Goal: Transaction & Acquisition: Purchase product/service

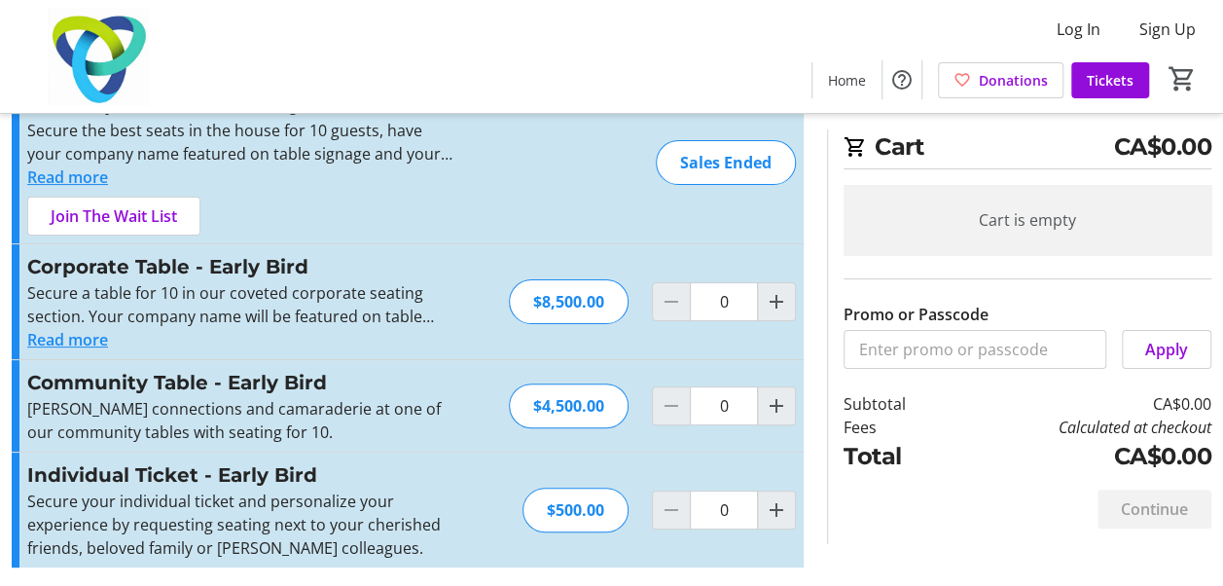
scroll to position [83, 0]
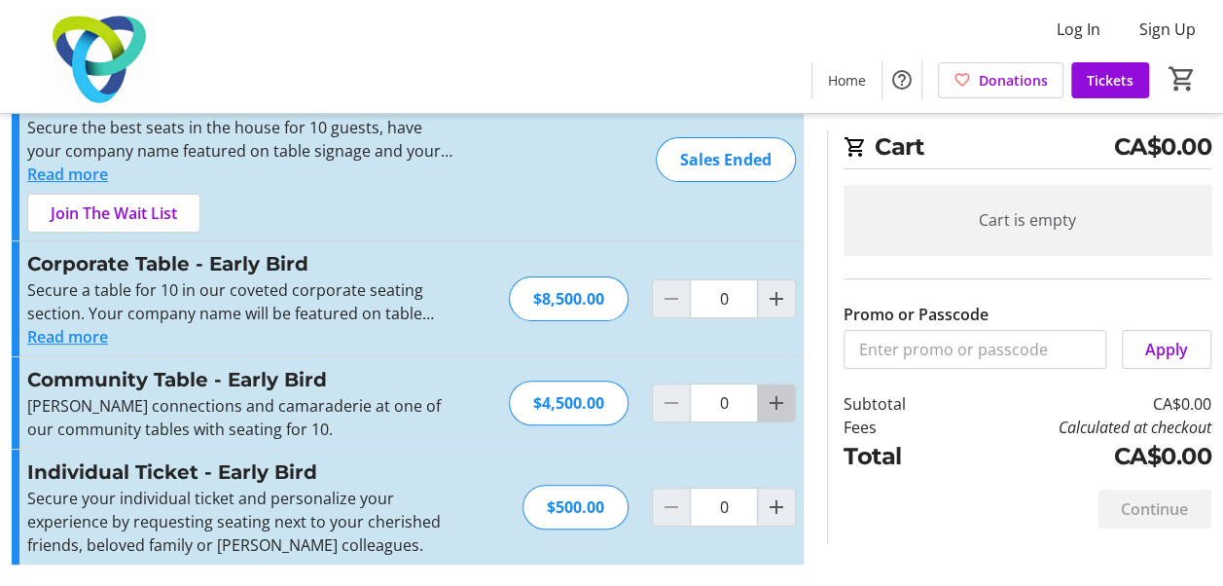
click at [778, 401] on mat-icon "Increment by one" at bounding box center [775, 402] width 23 height 23
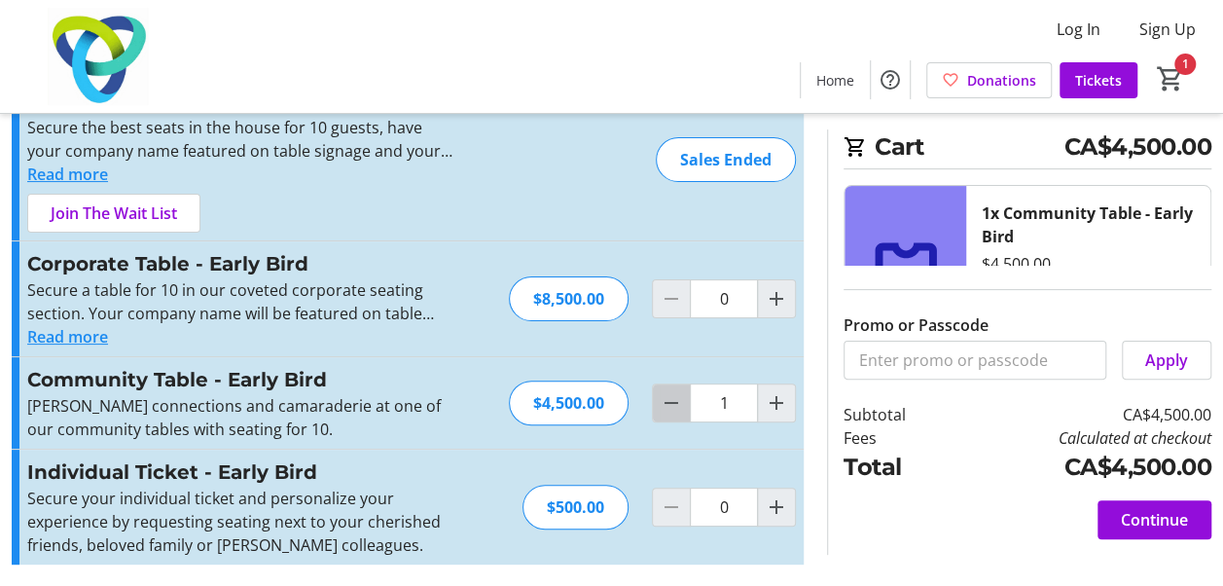
click at [671, 401] on mat-icon "Decrement by one" at bounding box center [670, 402] width 23 height 23
type input "0"
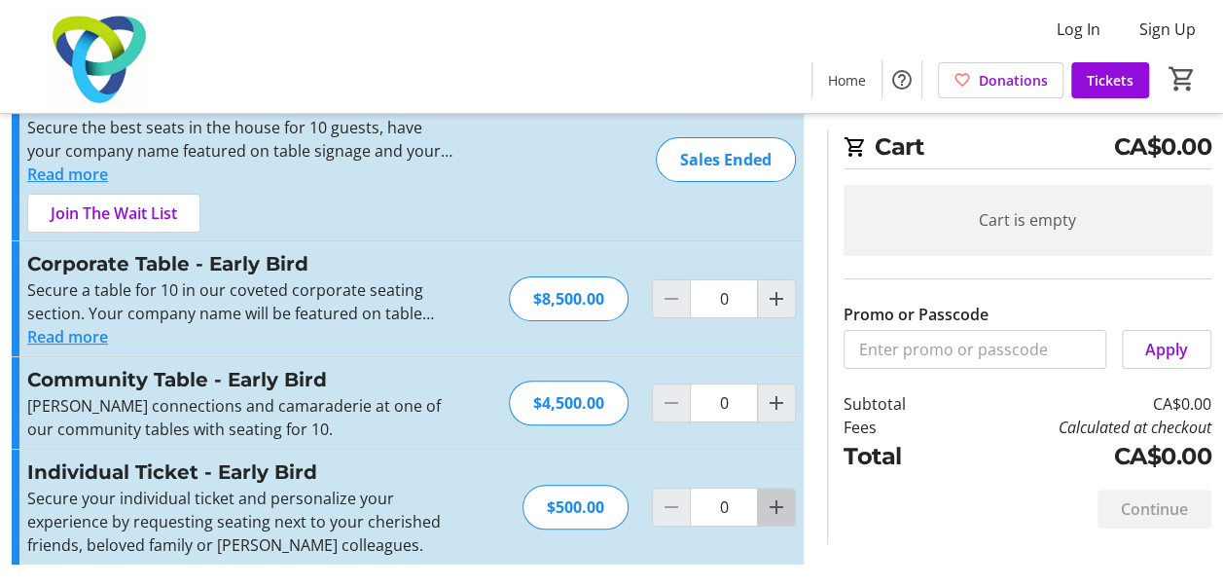
click at [778, 506] on mat-icon "Increment by one" at bounding box center [775, 506] width 23 height 23
type input "1"
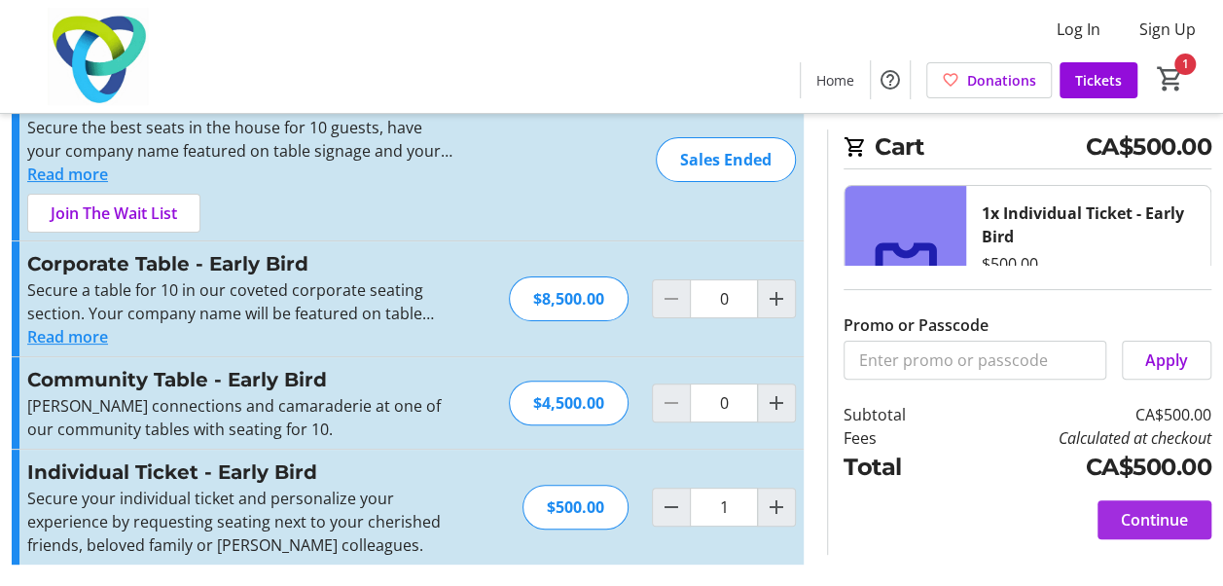
click at [1155, 515] on span "Continue" at bounding box center [1153, 519] width 67 height 23
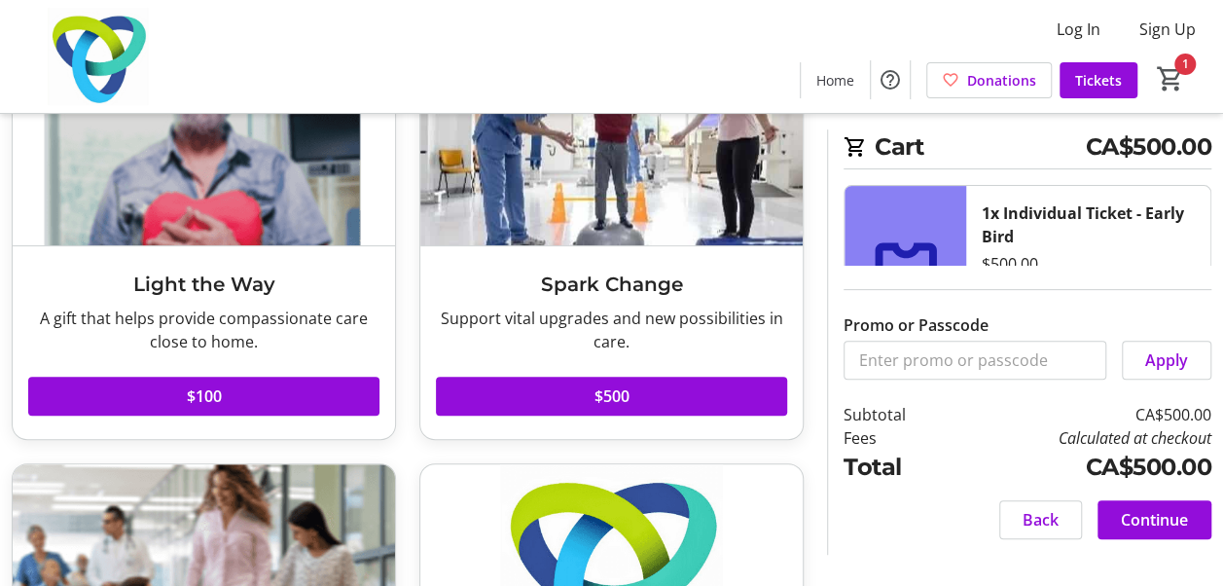
scroll to position [194, 0]
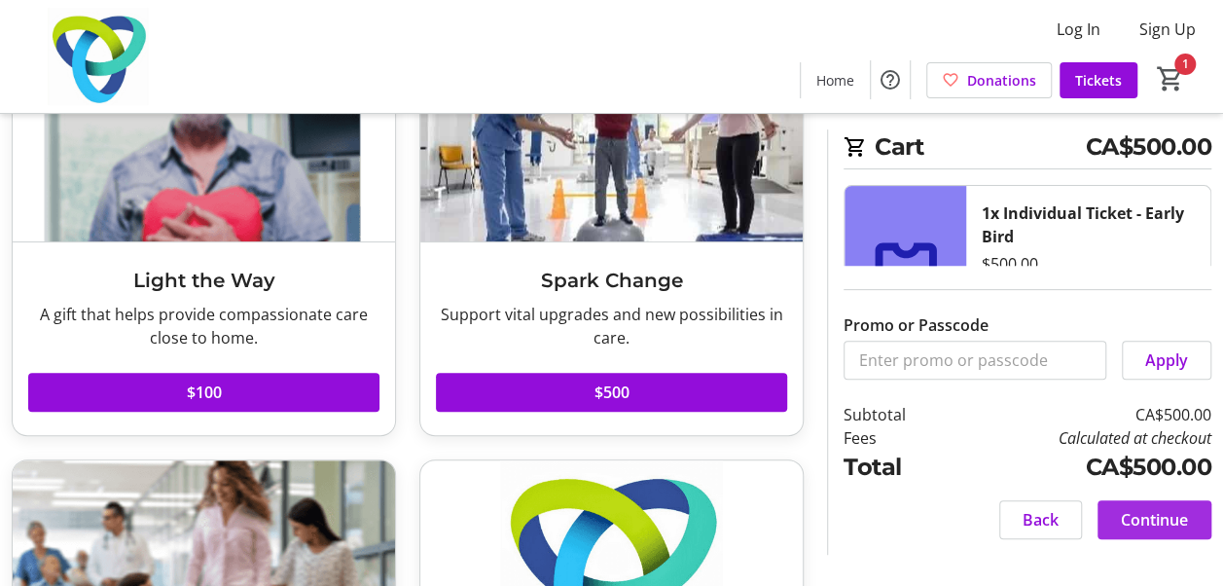
click at [1155, 521] on span "Continue" at bounding box center [1153, 519] width 67 height 23
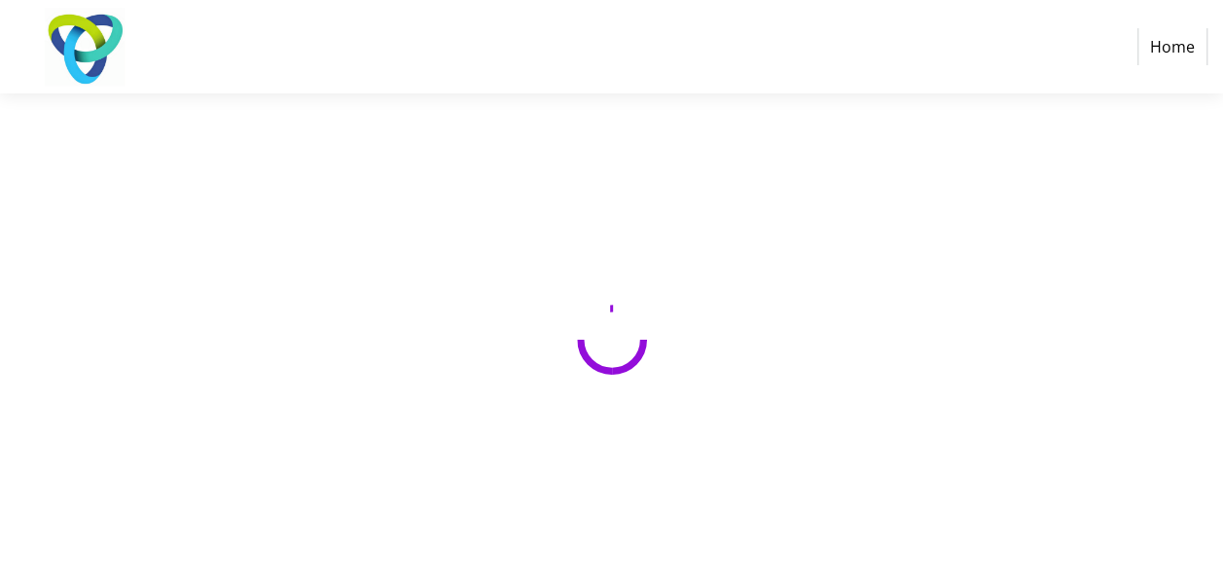
select select "CA"
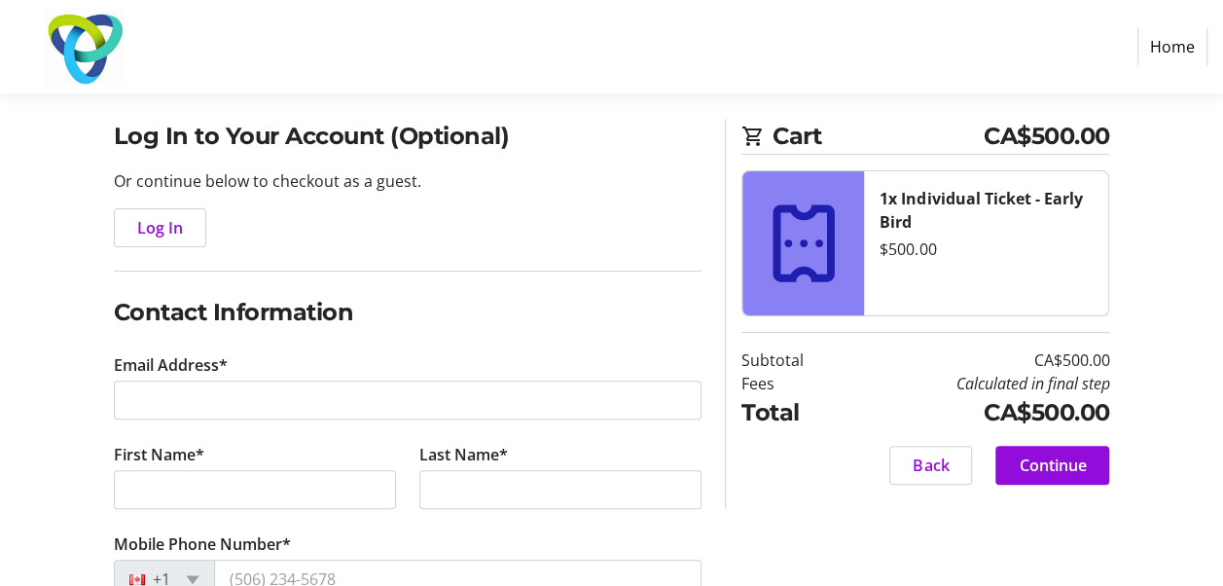
scroll to position [119, 0]
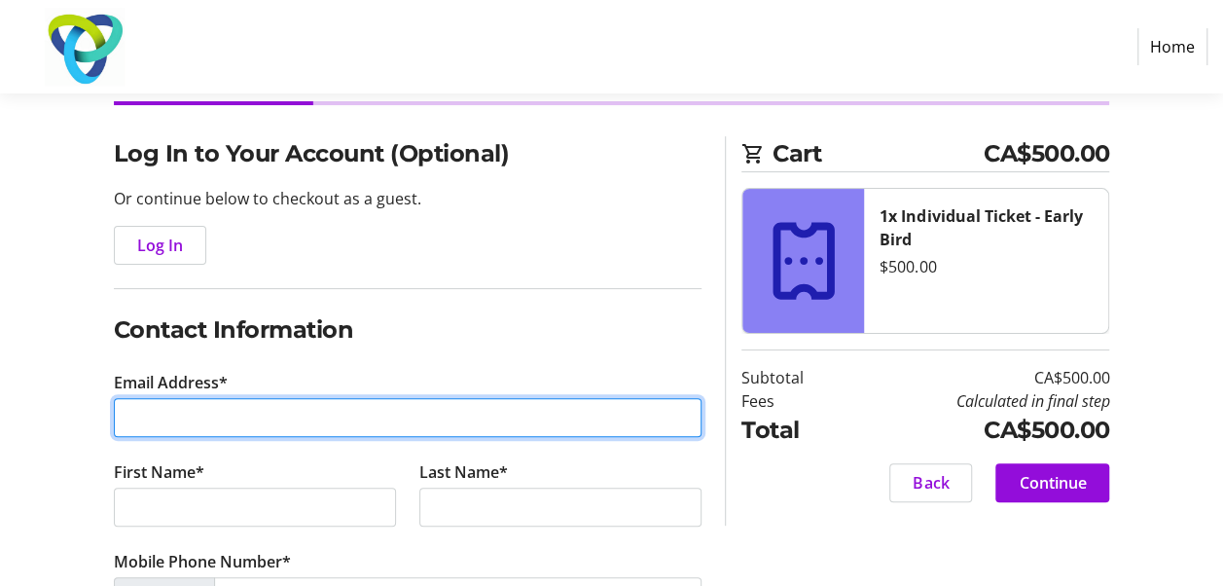
click at [152, 419] on input "Email Address*" at bounding box center [408, 417] width 588 height 39
type input "suzee"
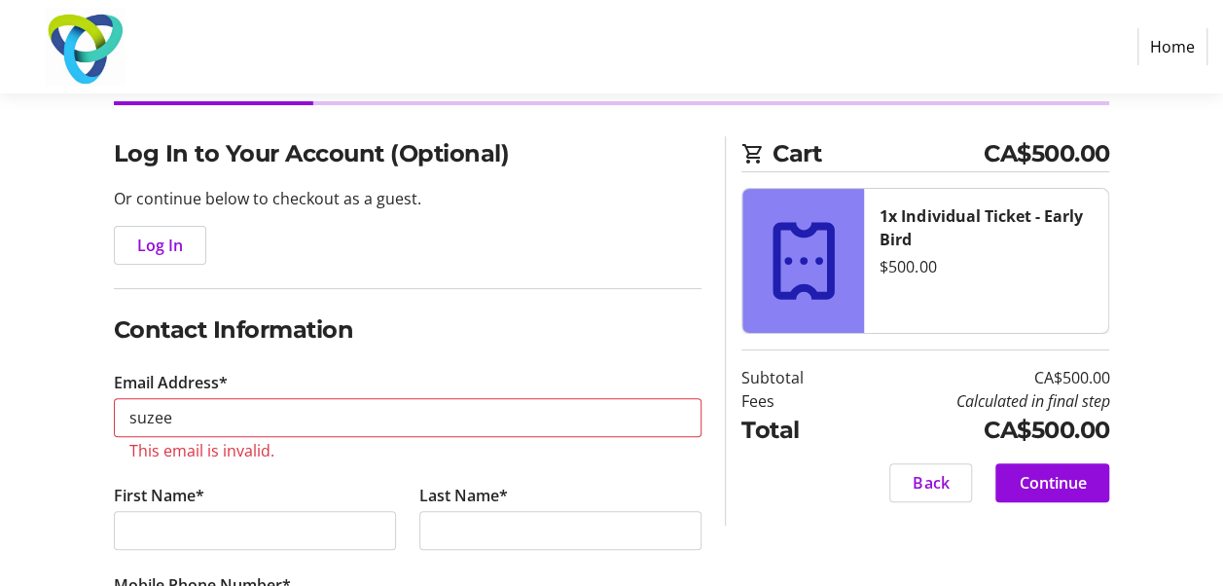
click at [579, 483] on tr-form-field "Last Name*" at bounding box center [560, 527] width 305 height 89
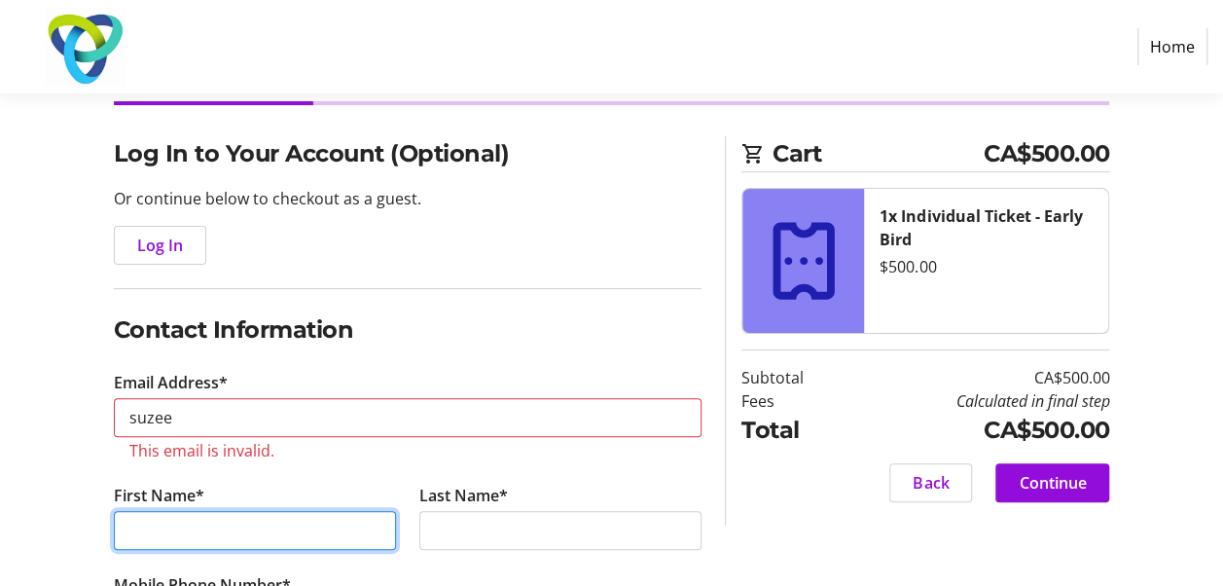
click at [172, 530] on input "First Name*" at bounding box center [255, 530] width 282 height 39
type input "Suzee"
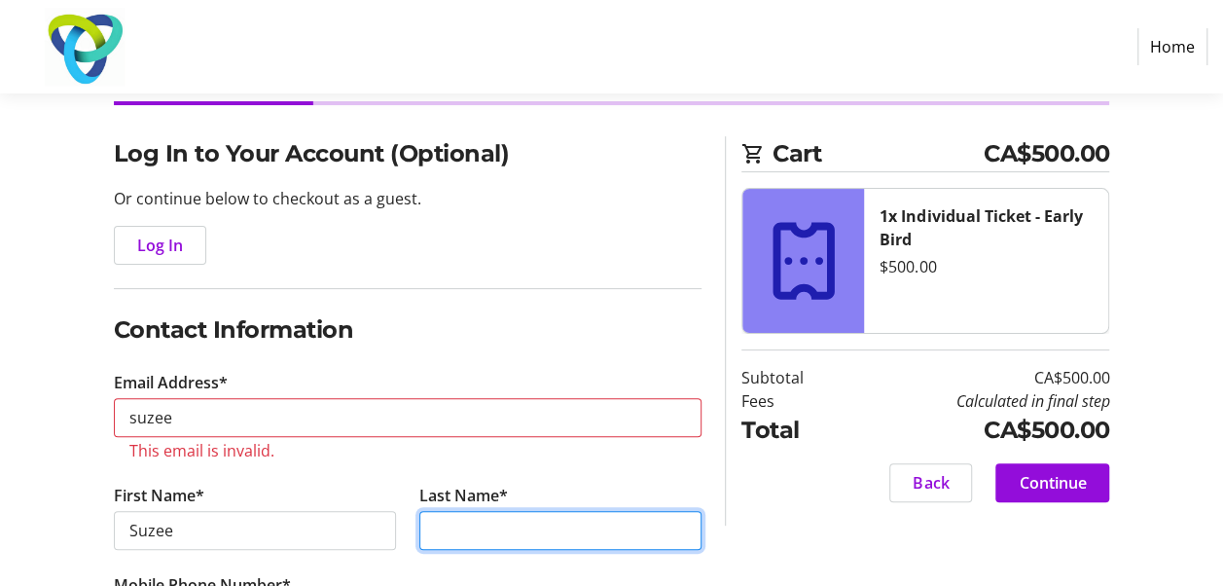
click at [442, 539] on input "Last Name*" at bounding box center [560, 530] width 282 height 39
type input "Dua"
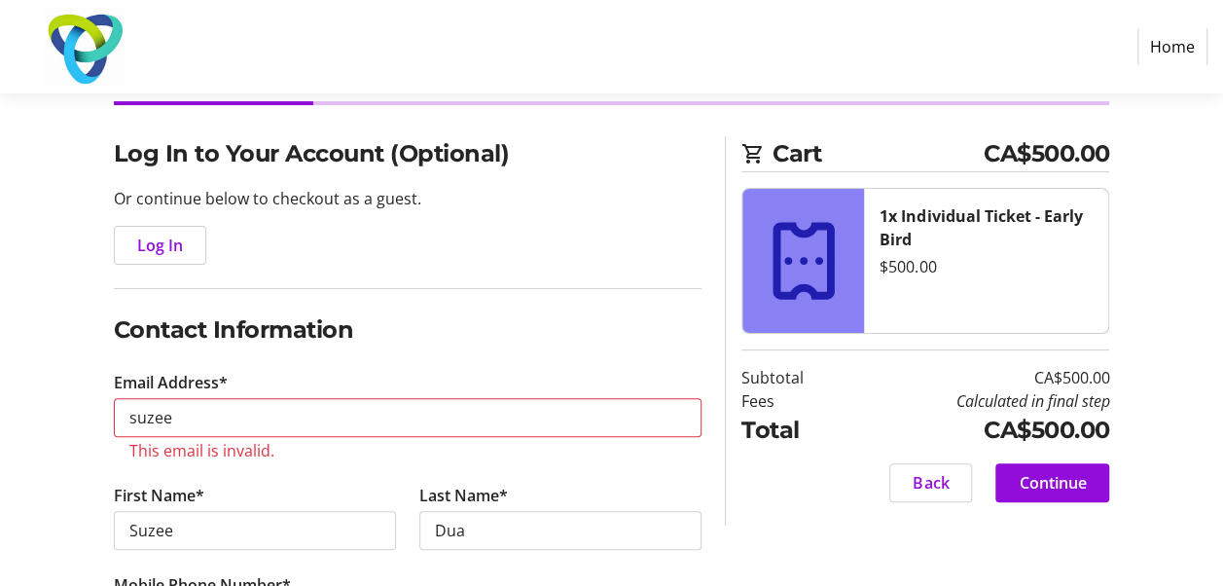
click at [239, 454] on tr-error "This email is invalid." at bounding box center [407, 450] width 557 height 19
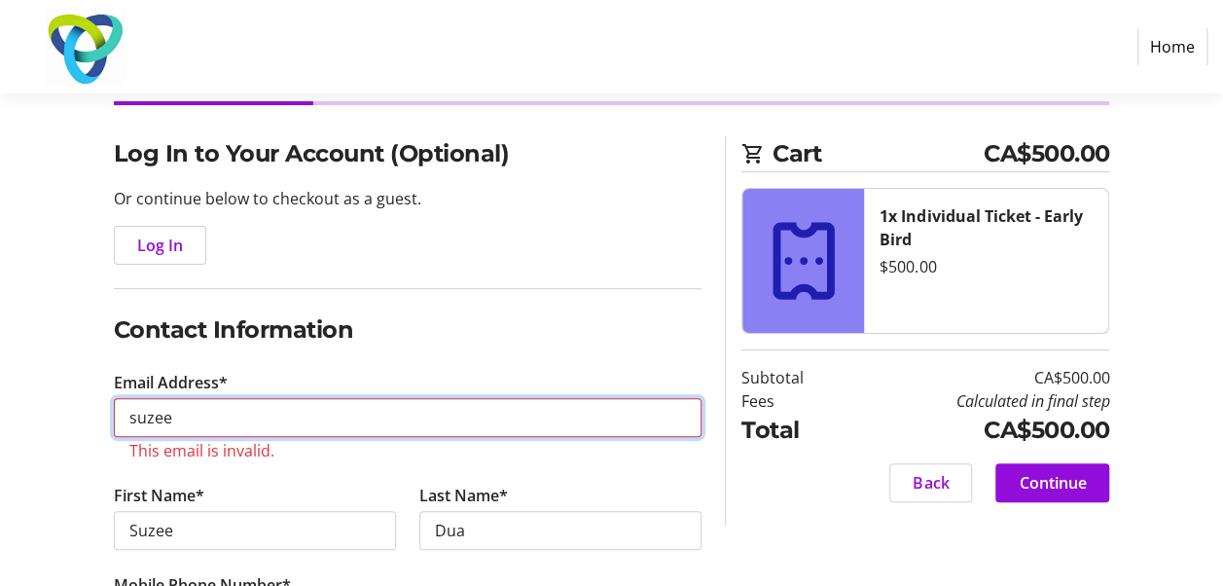
click at [175, 422] on input "suzee" at bounding box center [408, 417] width 588 height 39
type input "[EMAIL_ADDRESS][DOMAIN_NAME]"
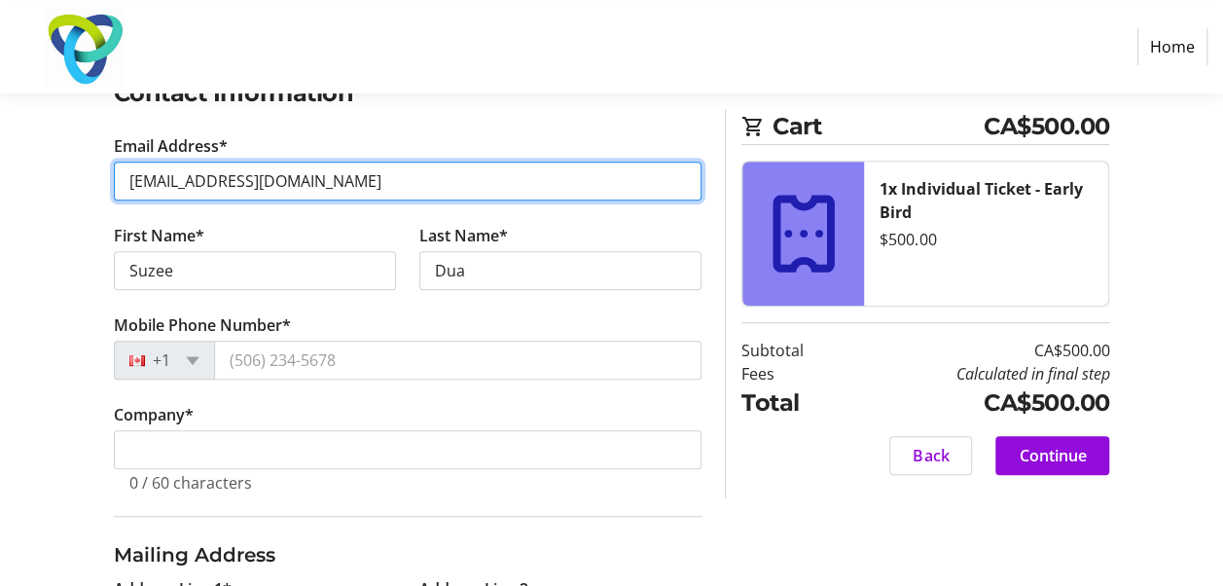
scroll to position [356, 0]
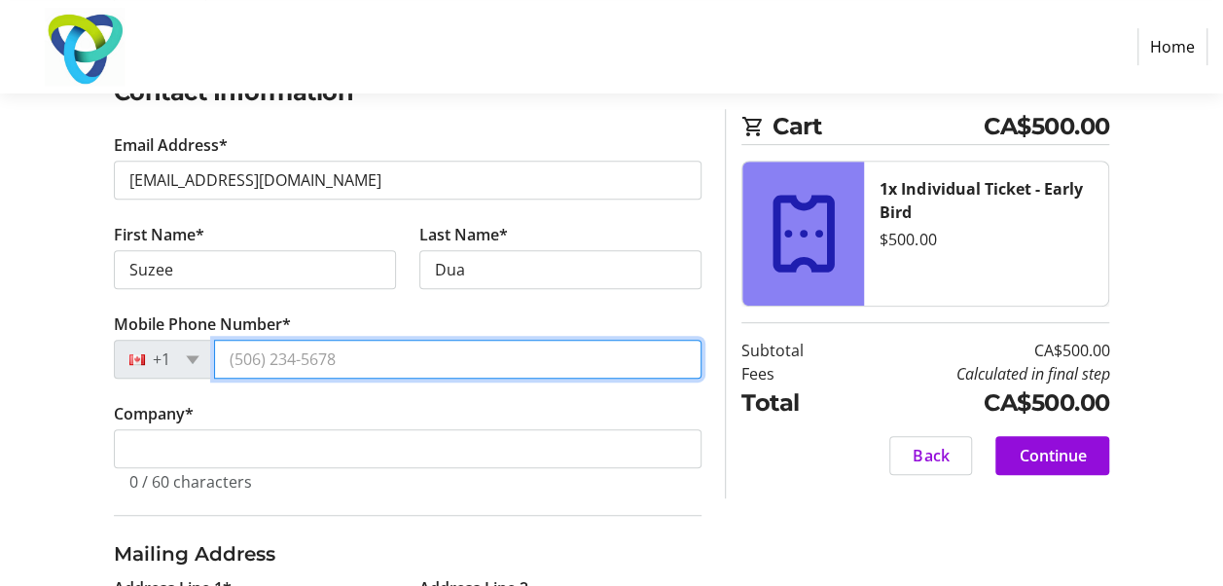
click at [344, 357] on input "Mobile Phone Number*" at bounding box center [458, 358] width 488 height 39
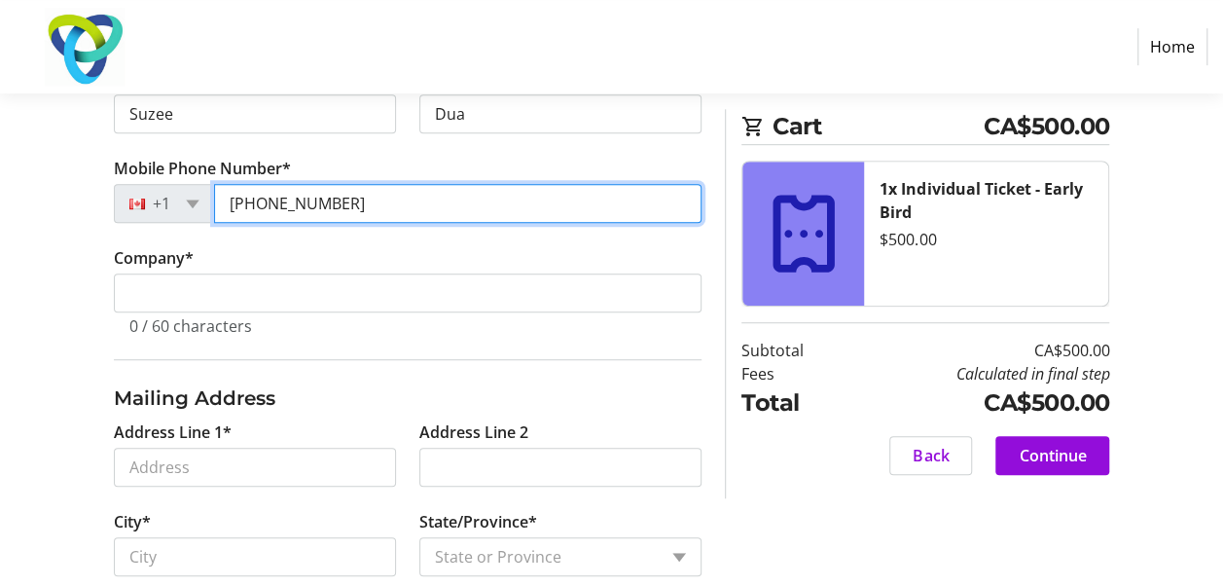
scroll to position [518, 0]
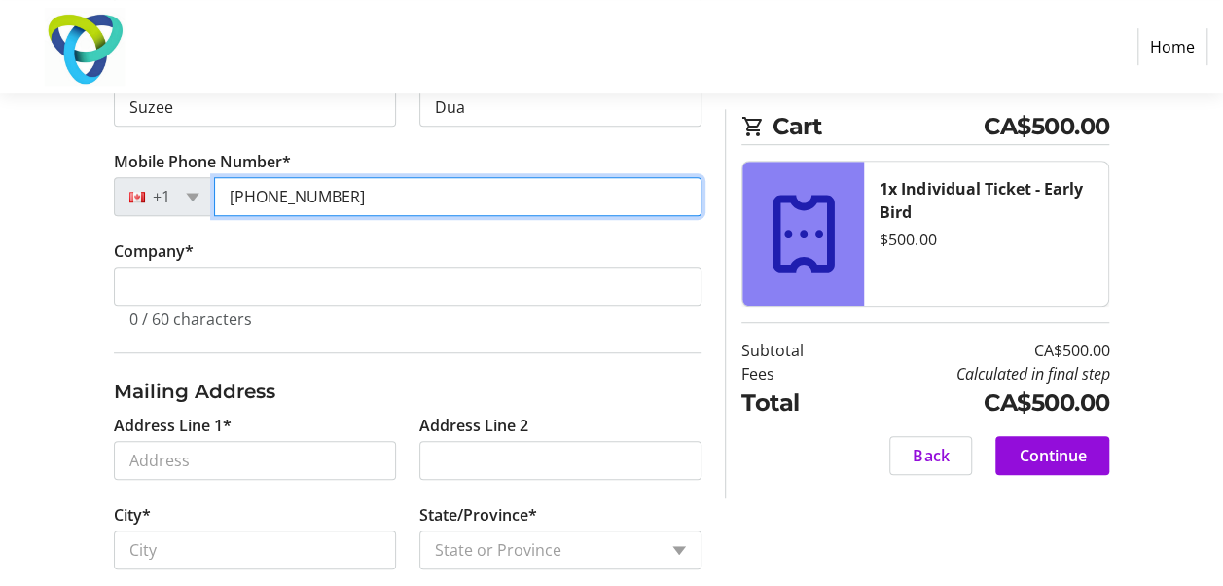
type input "[PHONE_NUMBER]"
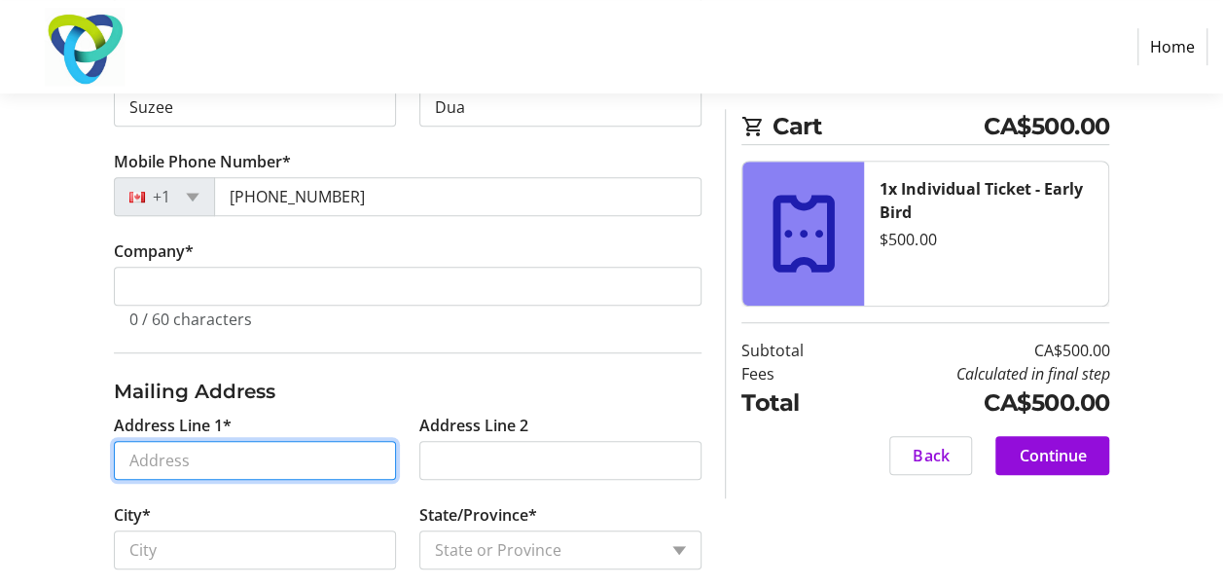
click at [200, 455] on input "Address Line 1*" at bounding box center [255, 460] width 282 height 39
type input "[STREET_ADDRESS]"
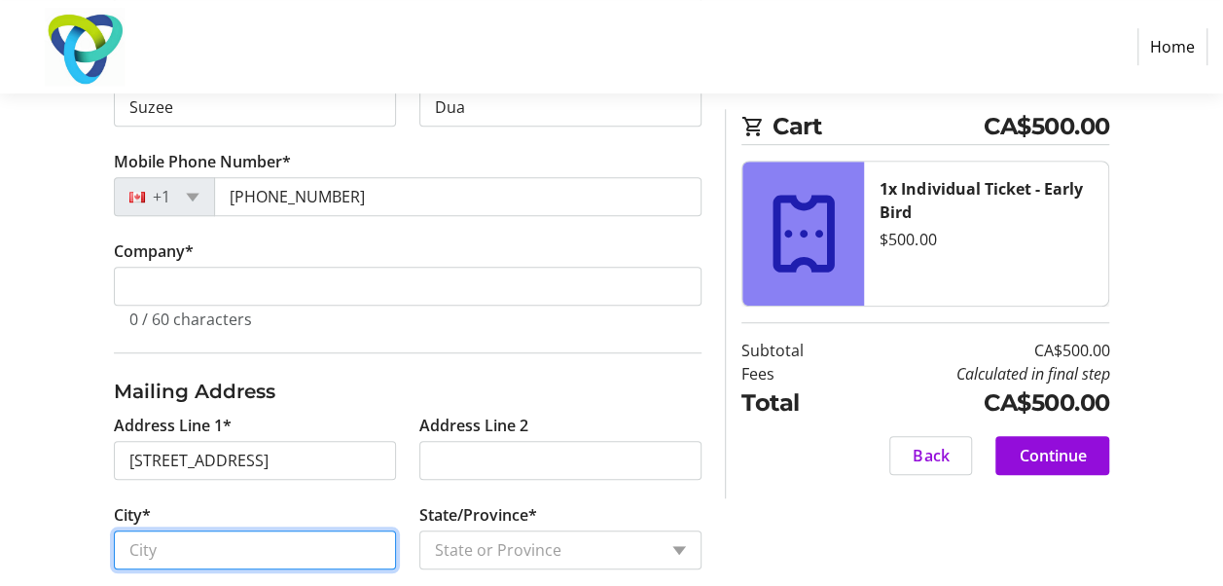
type input "[GEOGRAPHIC_DATA]"
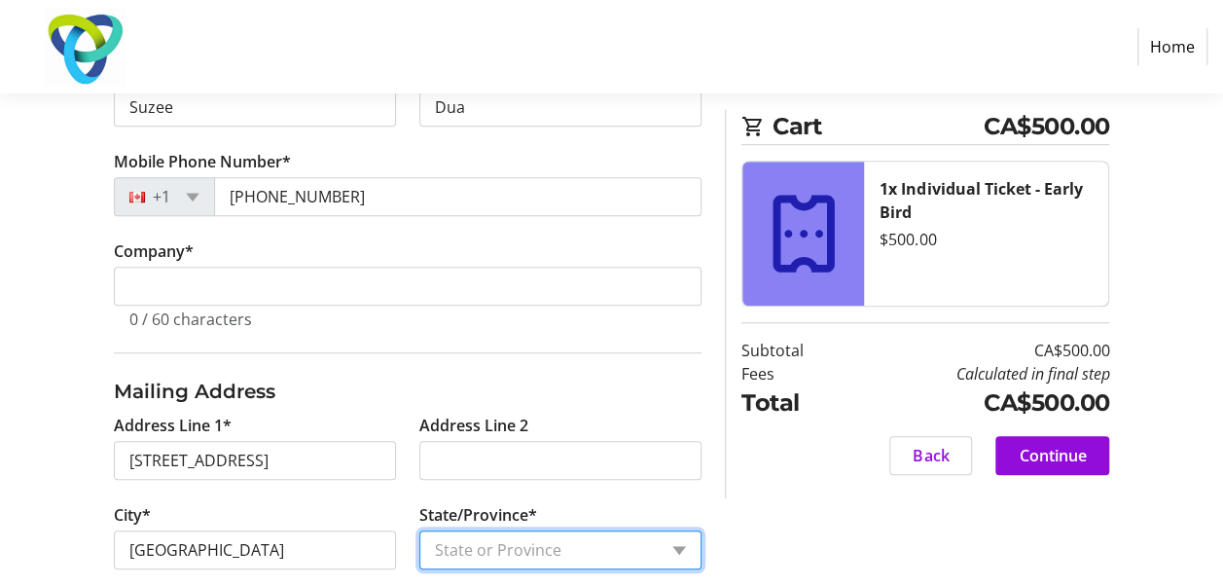
select select "ON"
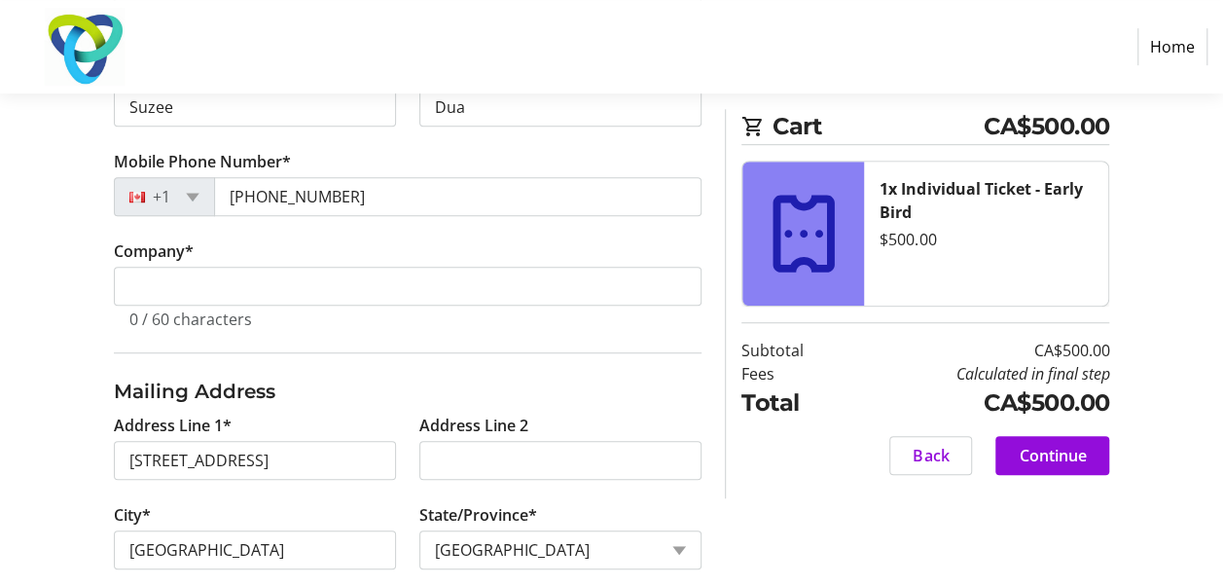
type input "L5L 3P3"
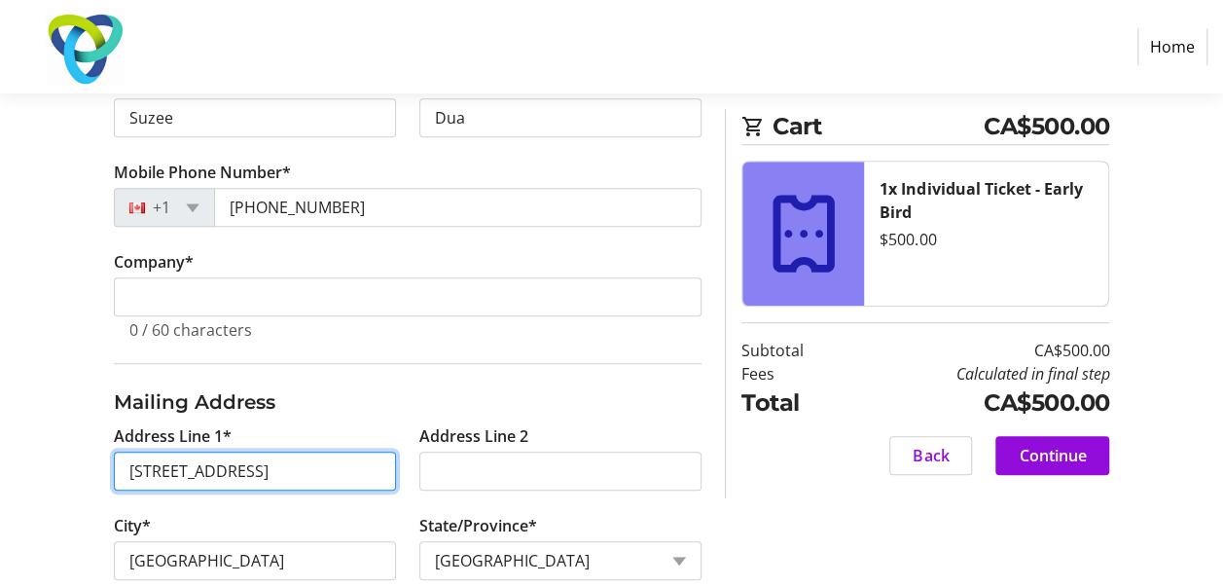
scroll to position [506, 0]
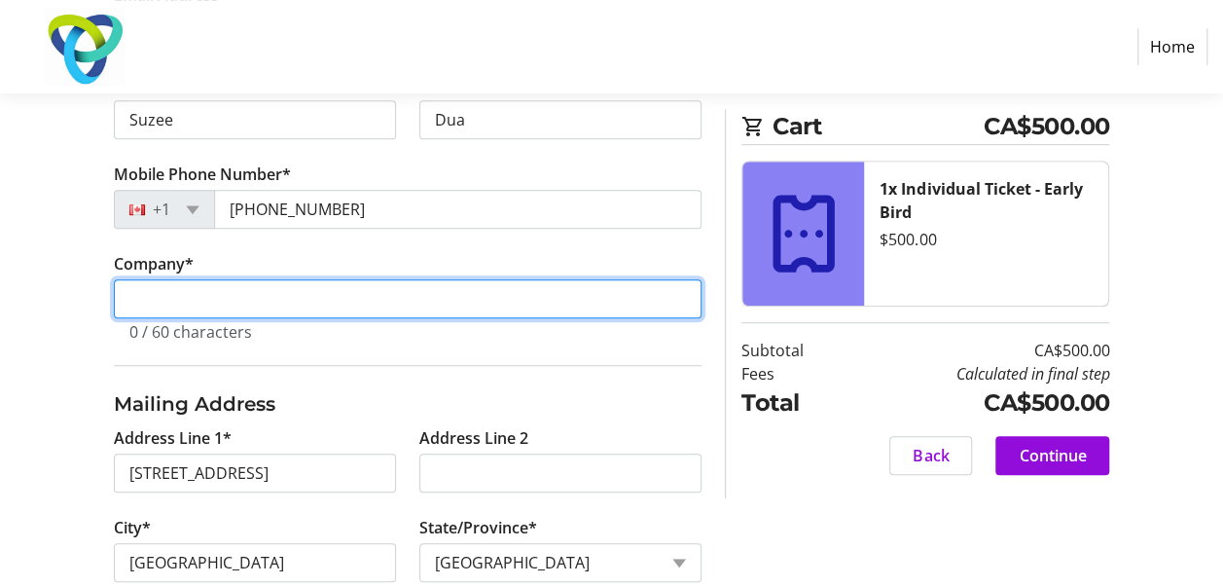
click at [152, 292] on input "Company *" at bounding box center [408, 298] width 588 height 39
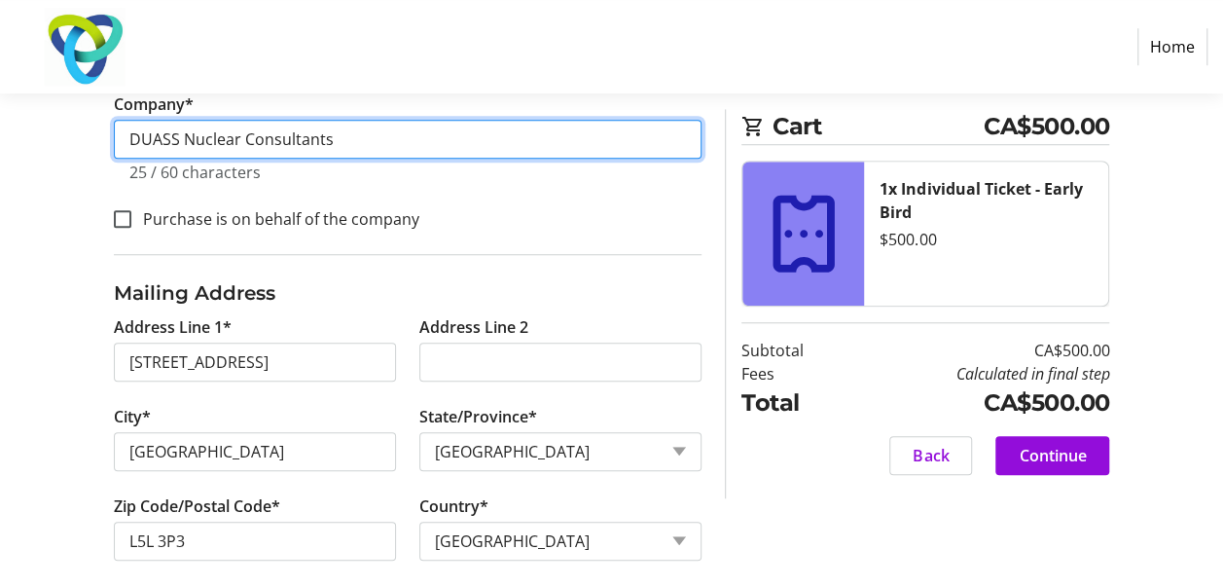
scroll to position [667, 0]
type input "DUASS Nuclear Consultants"
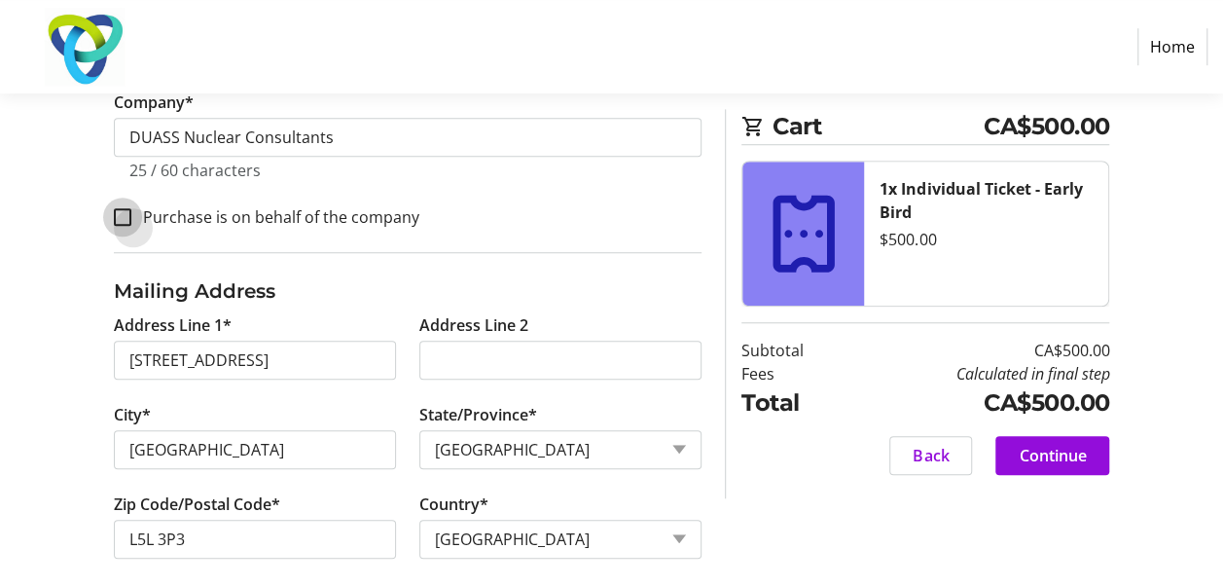
click at [125, 217] on input "Purchase is on behalf of the company" at bounding box center [123, 217] width 18 height 18
checkbox input "true"
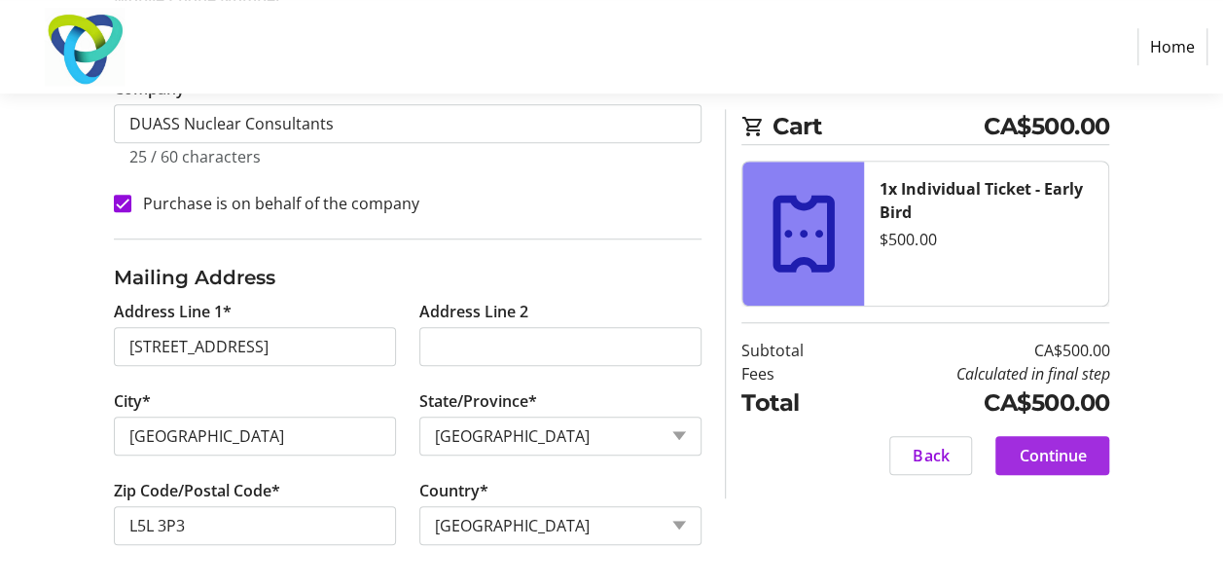
click at [1069, 465] on span "Continue" at bounding box center [1051, 455] width 67 height 23
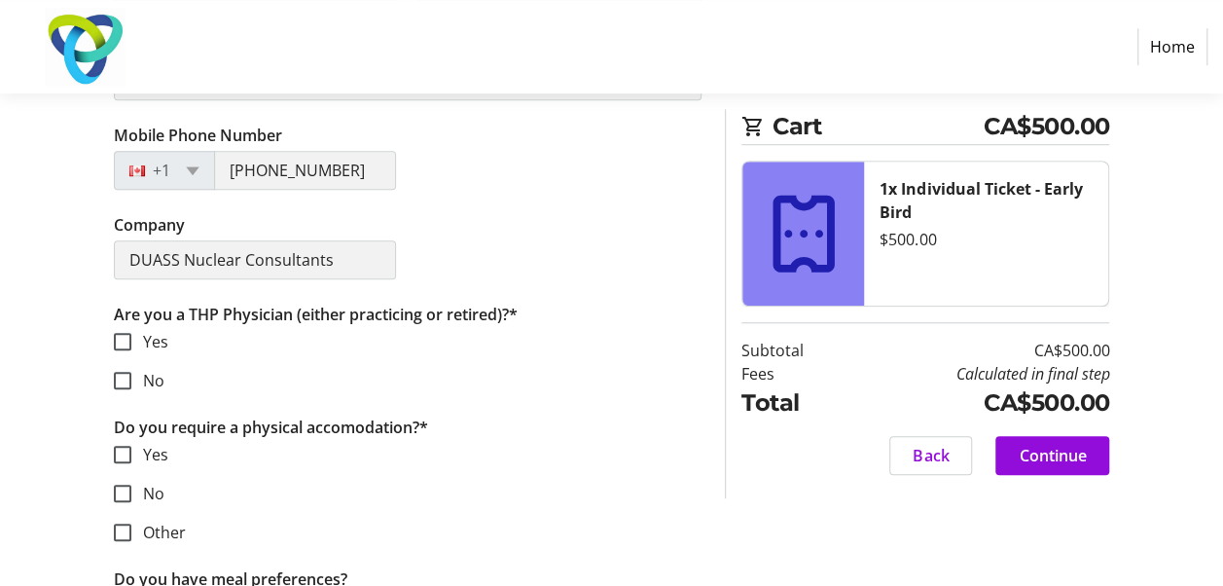
scroll to position [622, 0]
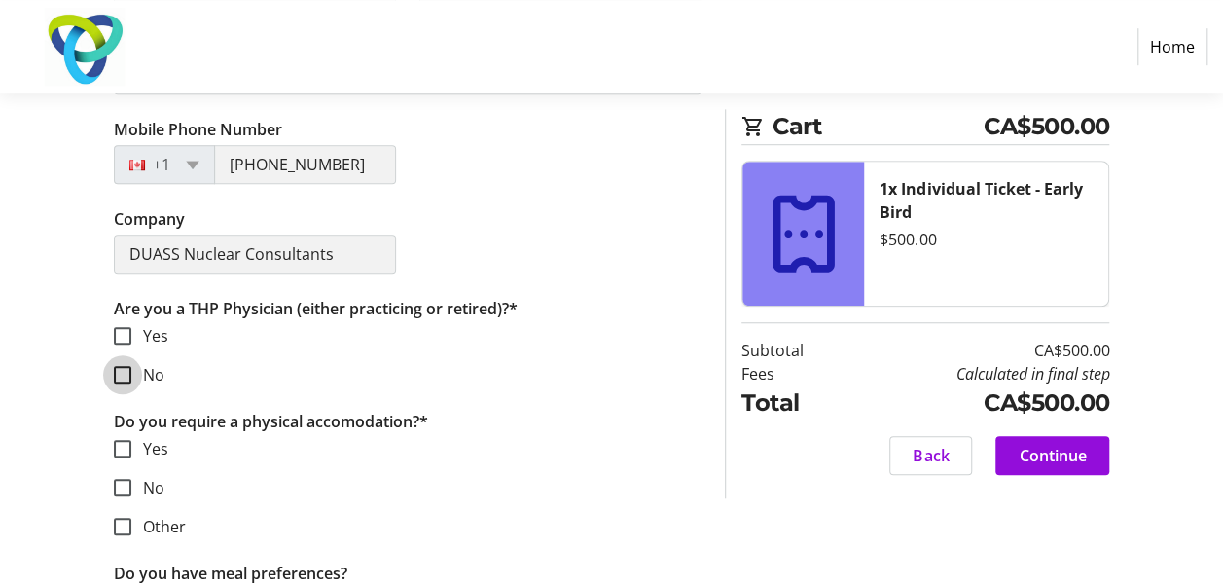
click at [130, 374] on input "No" at bounding box center [123, 375] width 18 height 18
checkbox input "true"
click at [130, 488] on input "No" at bounding box center [123, 488] width 18 height 18
checkbox input "true"
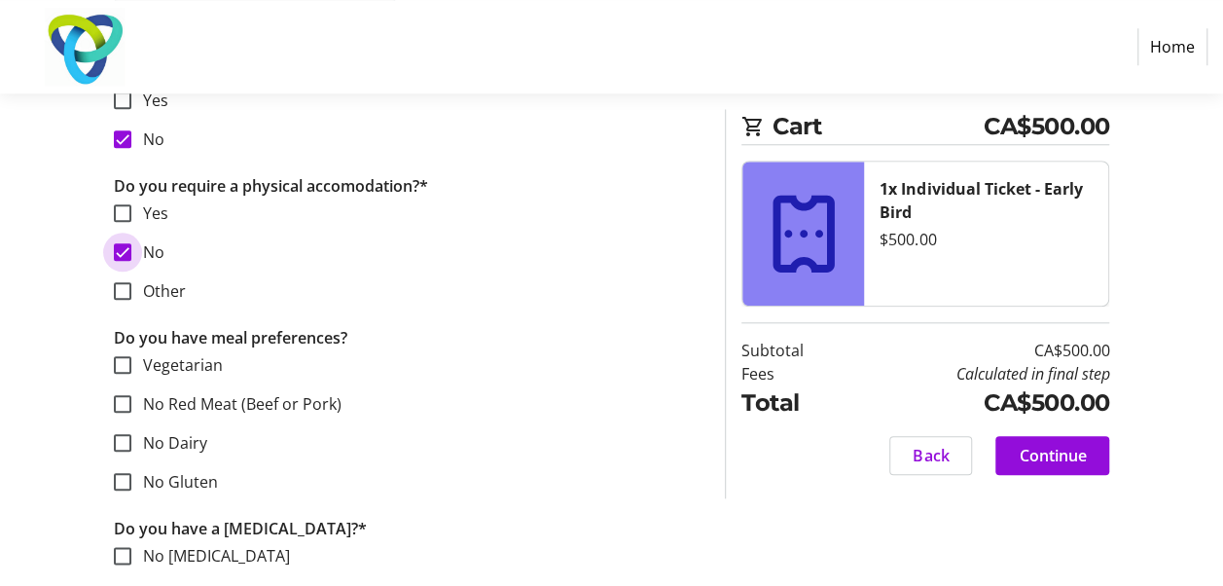
scroll to position [860, 0]
click at [120, 399] on input "No Red Meat (Beef or Pork)" at bounding box center [123, 402] width 18 height 18
checkbox input "true"
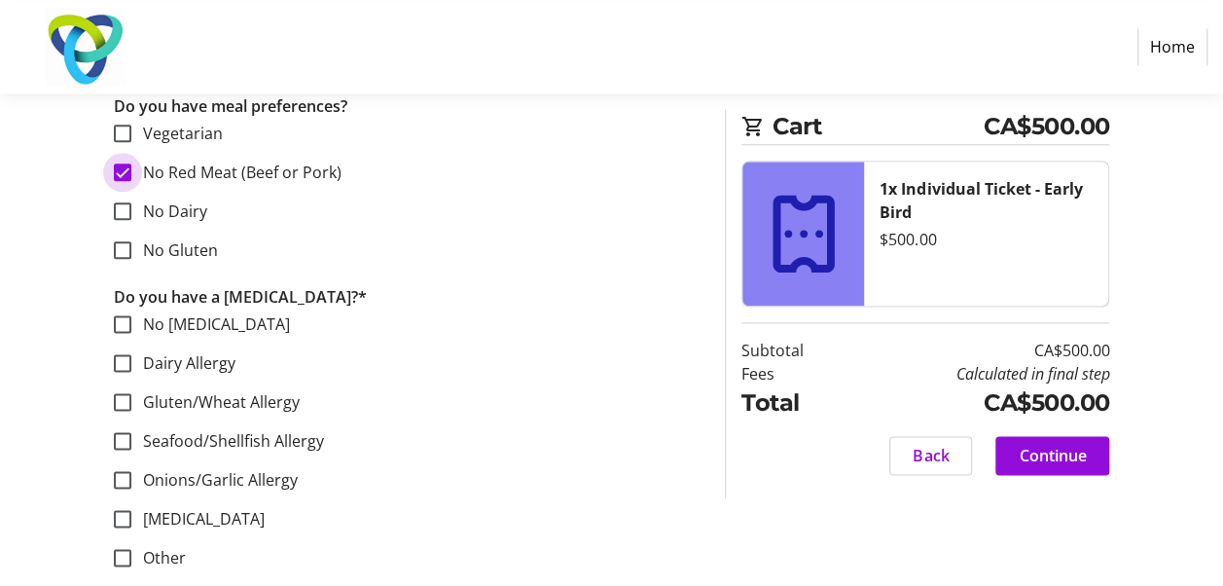
scroll to position [1093, 0]
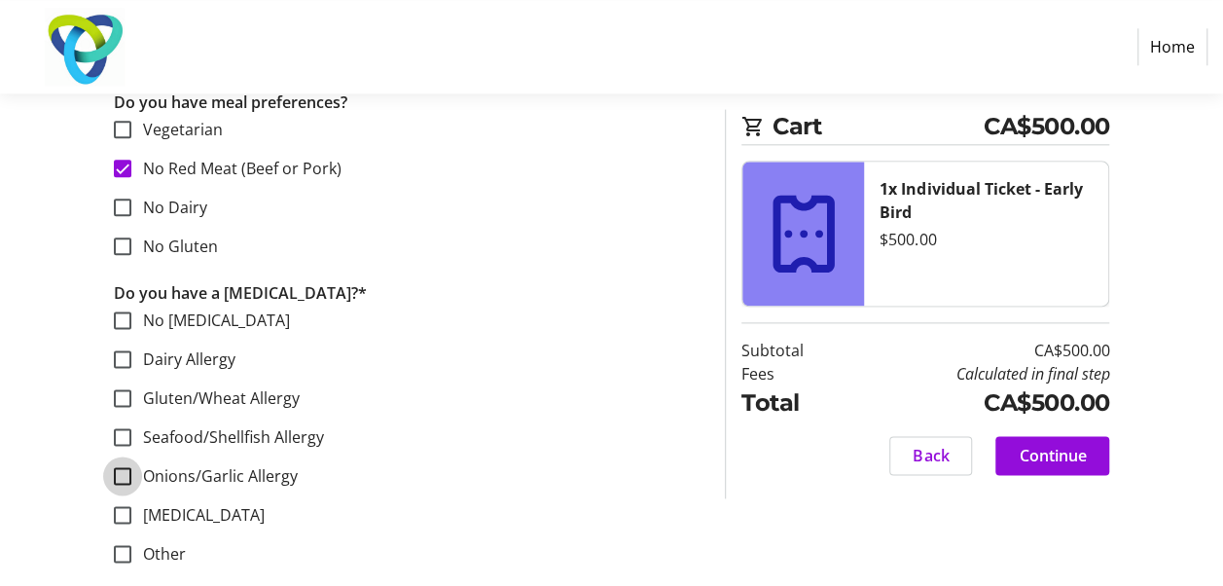
click at [124, 479] on input "Onions/Garlic Allergy" at bounding box center [123, 476] width 18 height 18
checkbox input "true"
click at [123, 549] on input "Other" at bounding box center [123, 554] width 18 height 18
checkbox input "true"
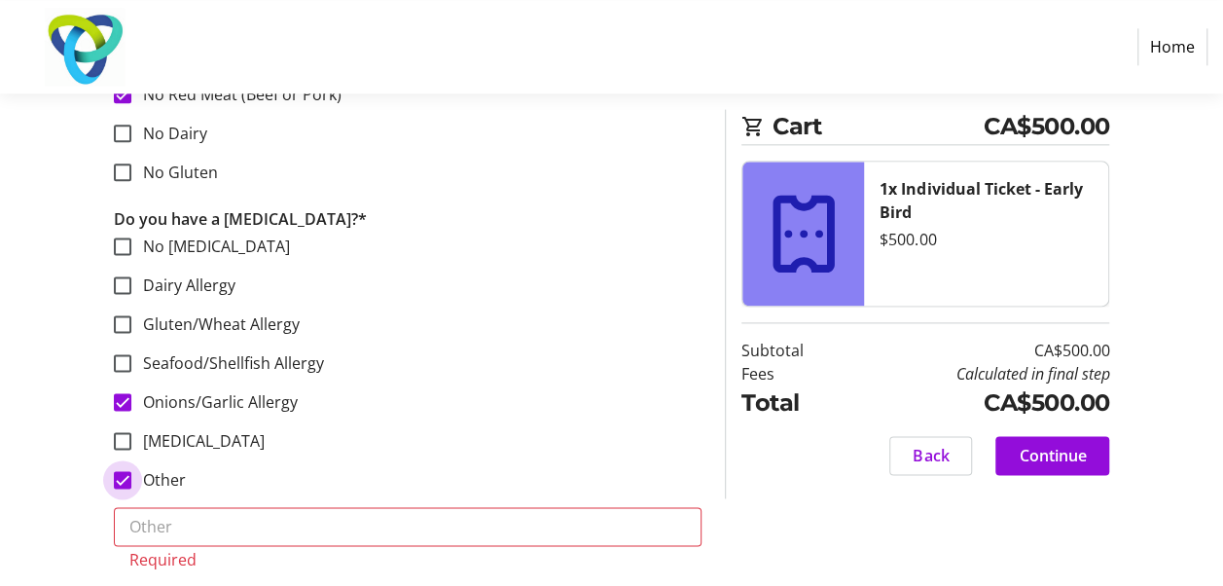
scroll to position [1171, 0]
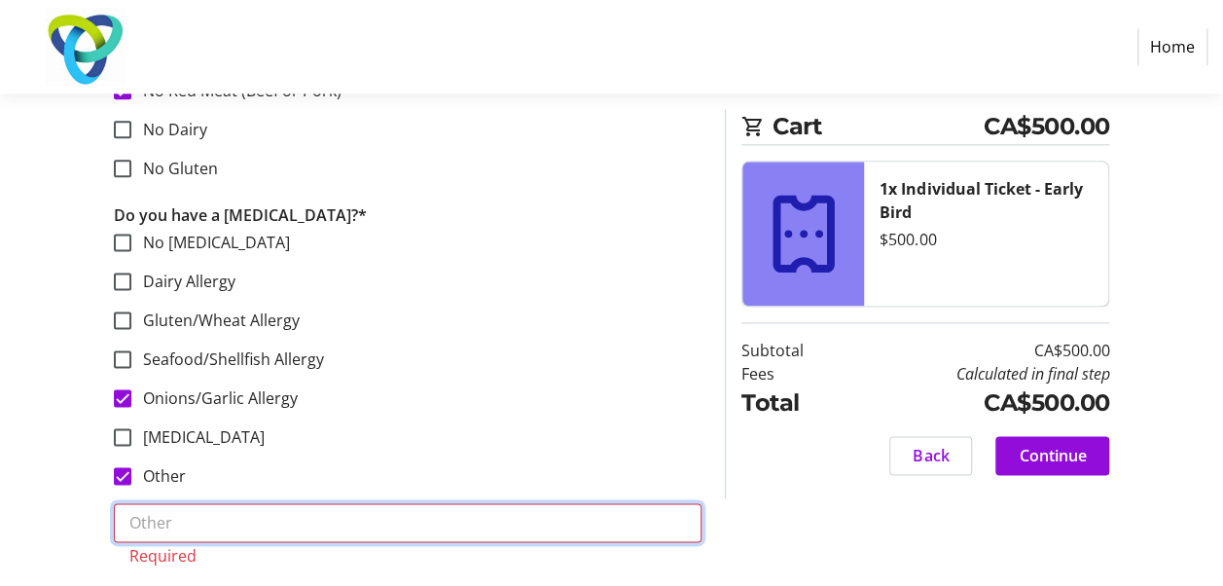
click at [139, 515] on input "text" at bounding box center [408, 522] width 588 height 39
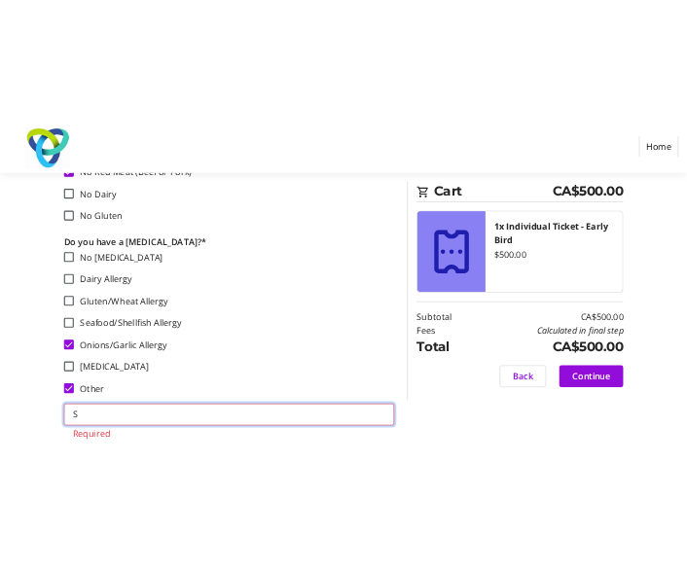
scroll to position [1148, 0]
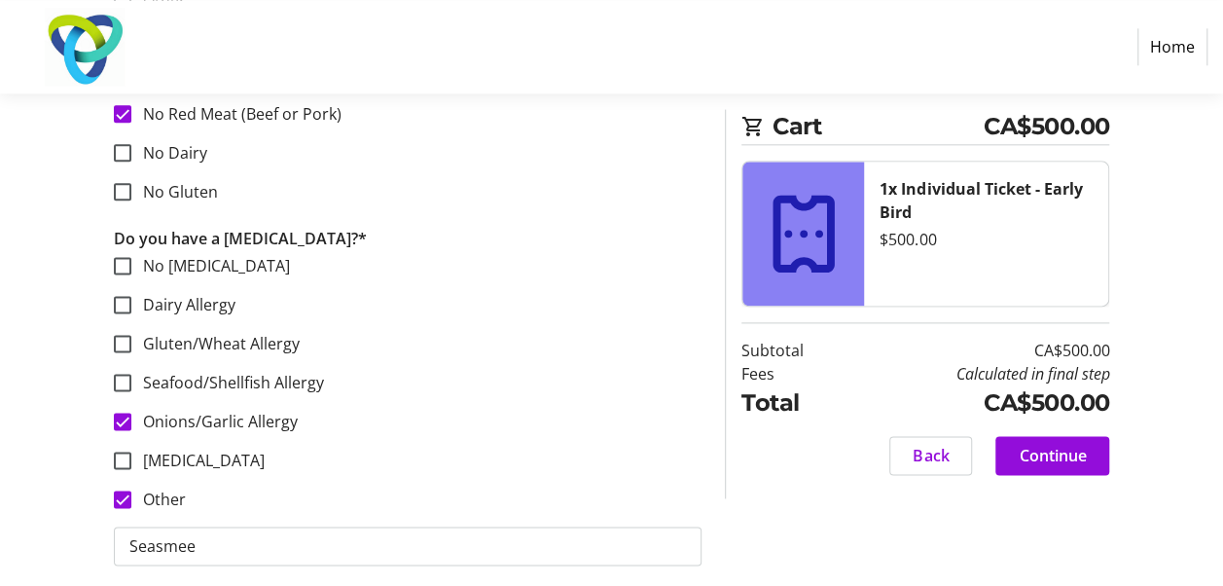
drag, startPoint x: 165, startPoint y: 545, endPoint x: 556, endPoint y: 471, distance: 397.9
click at [556, 471] on div "Do you have a [MEDICAL_DATA]?* No [MEDICAL_DATA] Dairy Allergy Gluten/Wheat All…" at bounding box center [408, 408] width 588 height 362
drag, startPoint x: 171, startPoint y: 541, endPoint x: 465, endPoint y: 444, distance: 309.4
click at [465, 444] on section "No [MEDICAL_DATA] Dairy Allergy Gluten/Wheat Allergy Seafood/Shellfish Allergy …" at bounding box center [408, 363] width 588 height 218
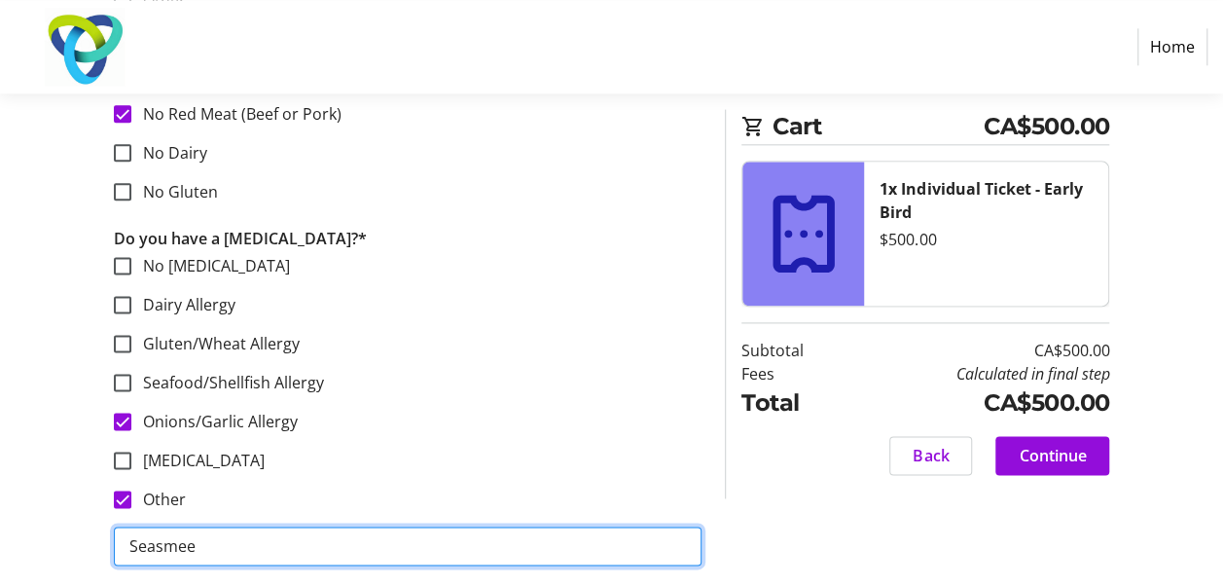
click at [154, 544] on input "Seasmee" at bounding box center [408, 545] width 588 height 39
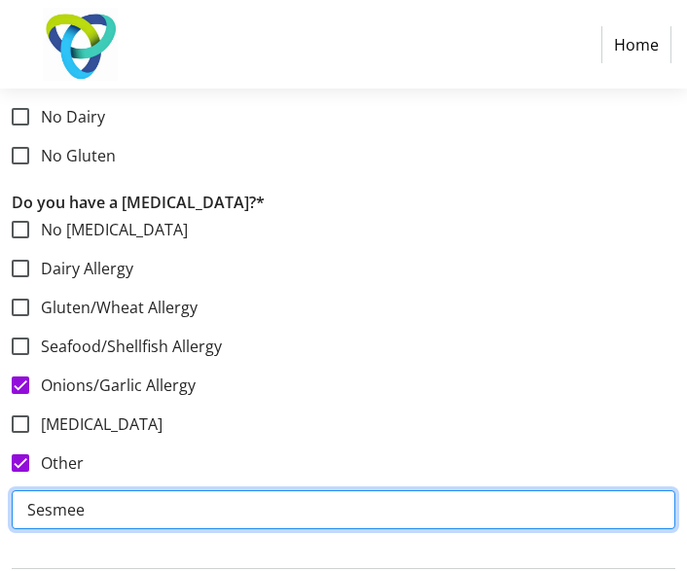
scroll to position [1327, 0]
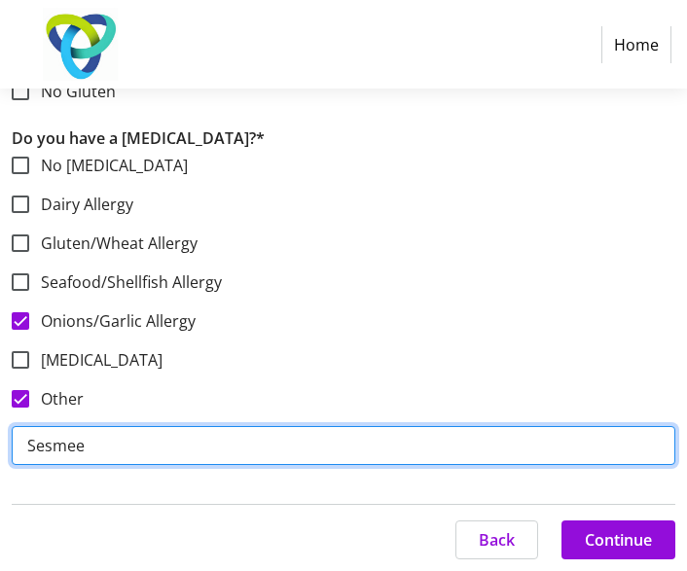
drag, startPoint x: 63, startPoint y: 446, endPoint x: 294, endPoint y: 438, distance: 230.7
drag, startPoint x: 64, startPoint y: 445, endPoint x: 74, endPoint y: 452, distance: 11.9
type input "Seasme"
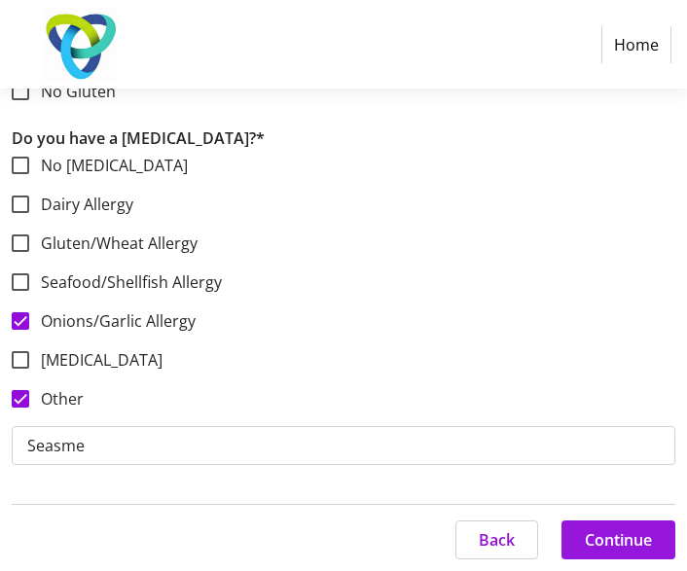
click at [644, 547] on span "Continue" at bounding box center [618, 539] width 67 height 23
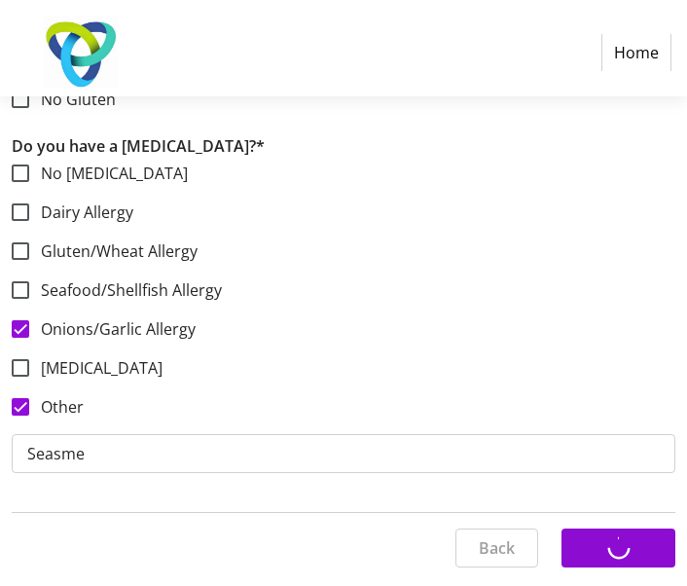
scroll to position [0, 0]
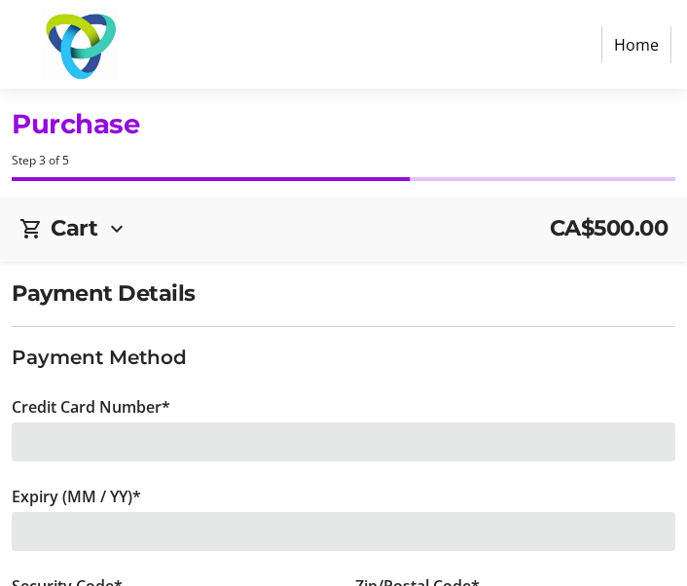
click at [64, 441] on div at bounding box center [343, 441] width 663 height 39
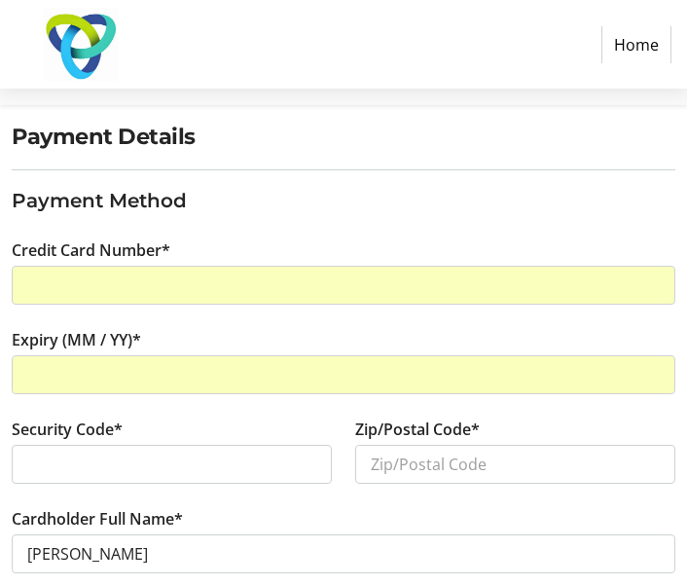
scroll to position [158, 0]
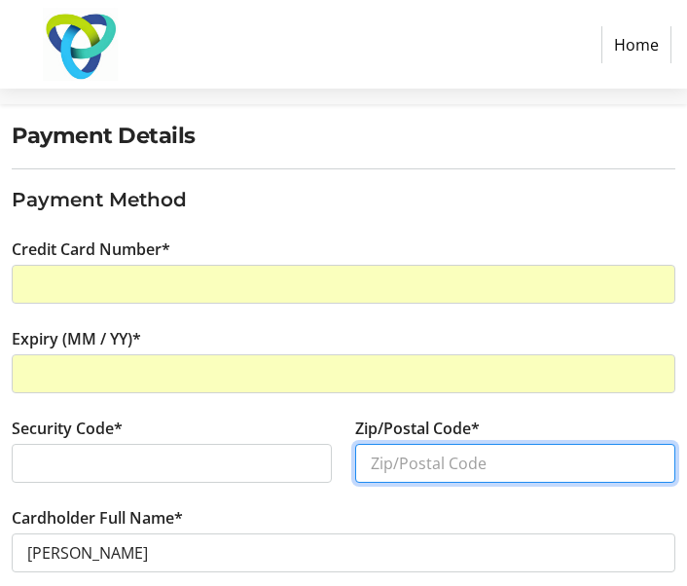
click at [374, 459] on input "Zip/Postal Code*" at bounding box center [515, 463] width 320 height 39
type input "L5L3P3"
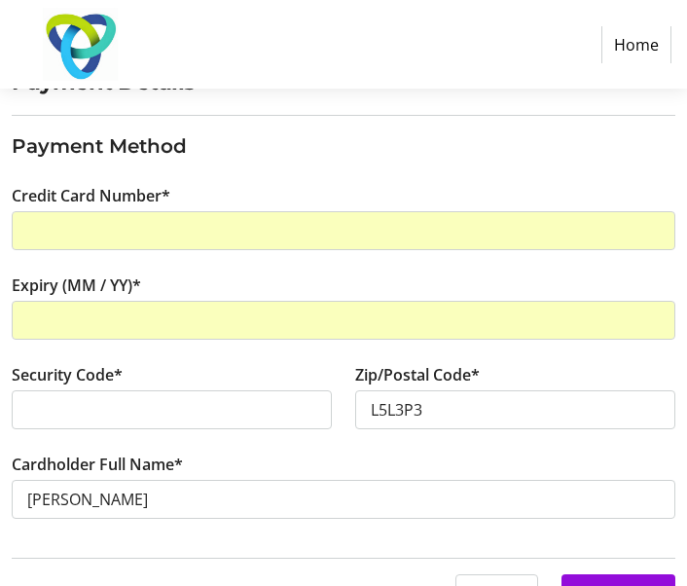
scroll to position [250, 0]
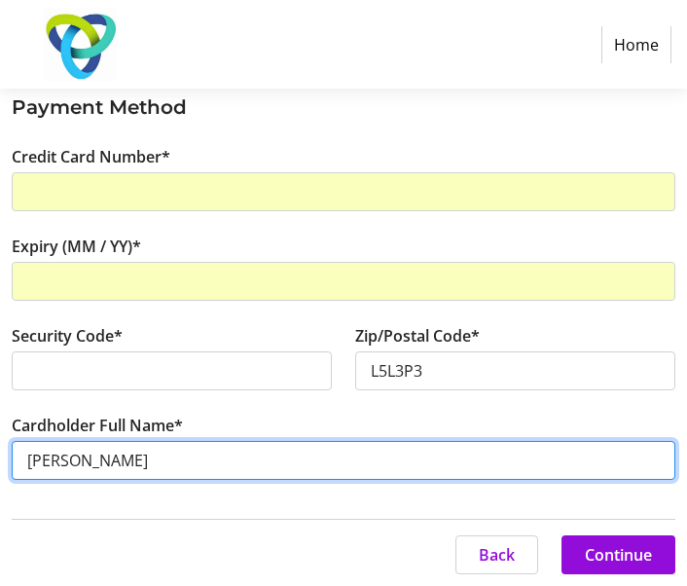
click at [126, 453] on input "[PERSON_NAME]" at bounding box center [343, 460] width 663 height 39
type input "S"
type input "S S Dua"
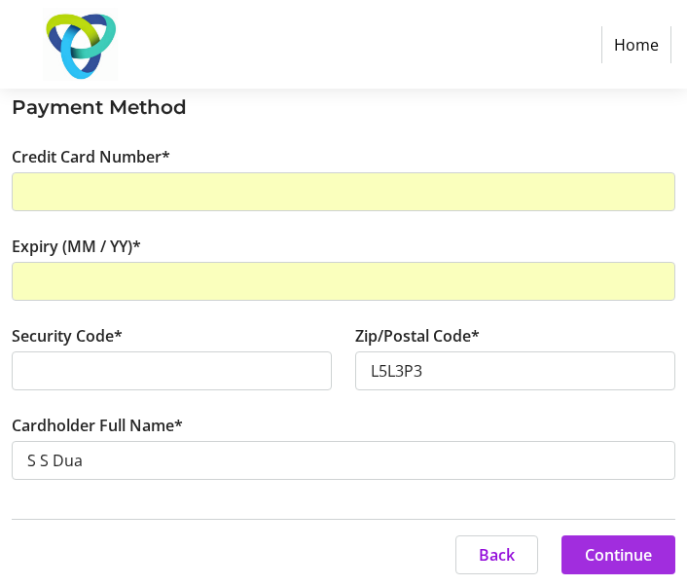
click at [613, 549] on span "Continue" at bounding box center [618, 554] width 67 height 23
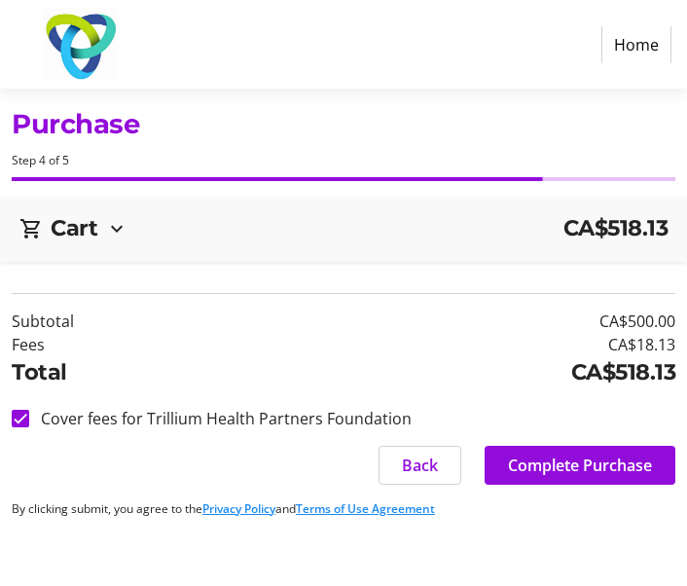
scroll to position [0, 0]
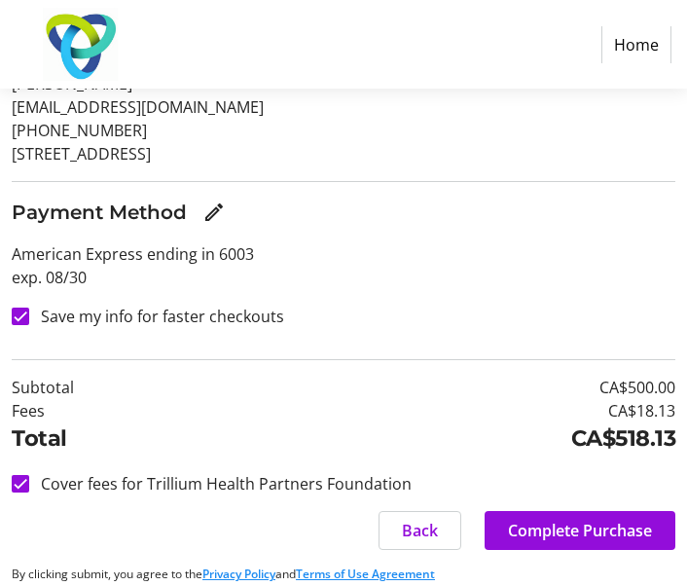
scroll to position [342, 0]
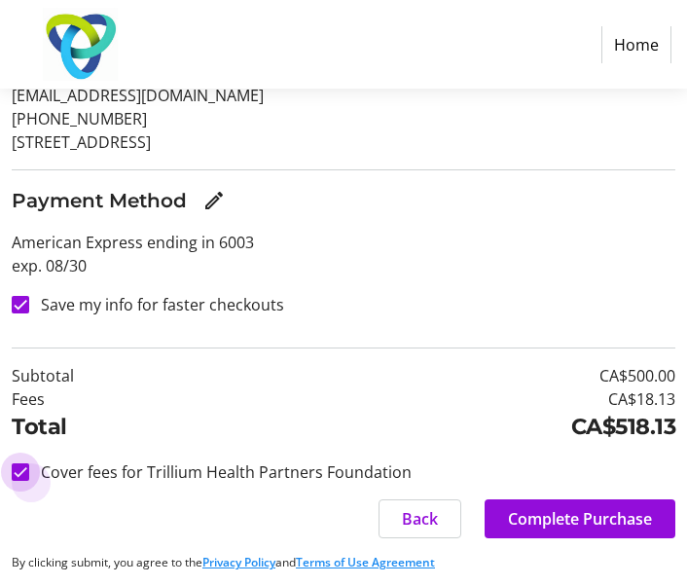
click at [18, 468] on input "Cover fees for Trillium Health Partners Foundation" at bounding box center [21, 472] width 18 height 18
checkbox input "false"
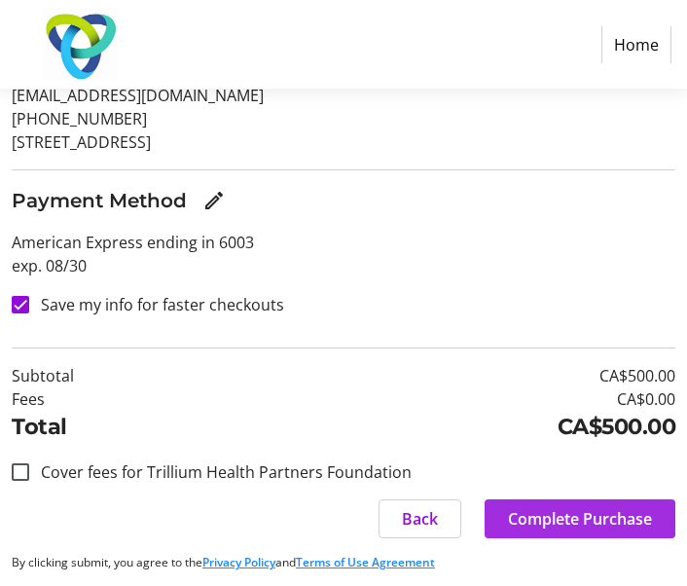
click at [630, 526] on span "Complete Purchase" at bounding box center [580, 518] width 144 height 23
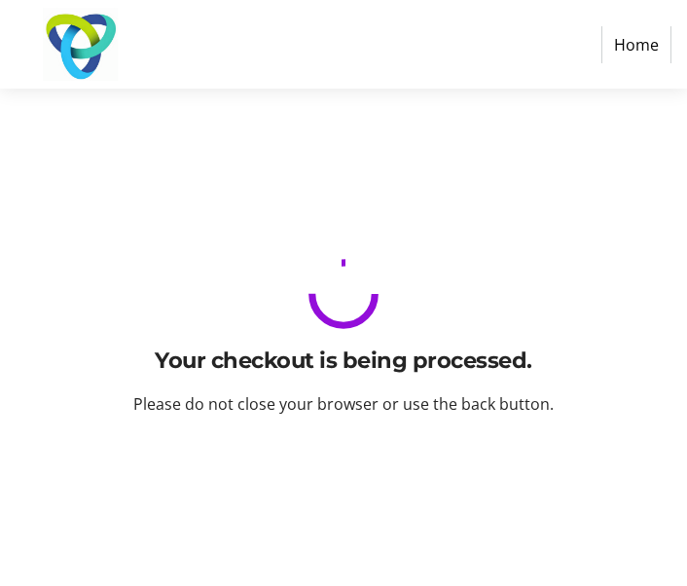
scroll to position [0, 0]
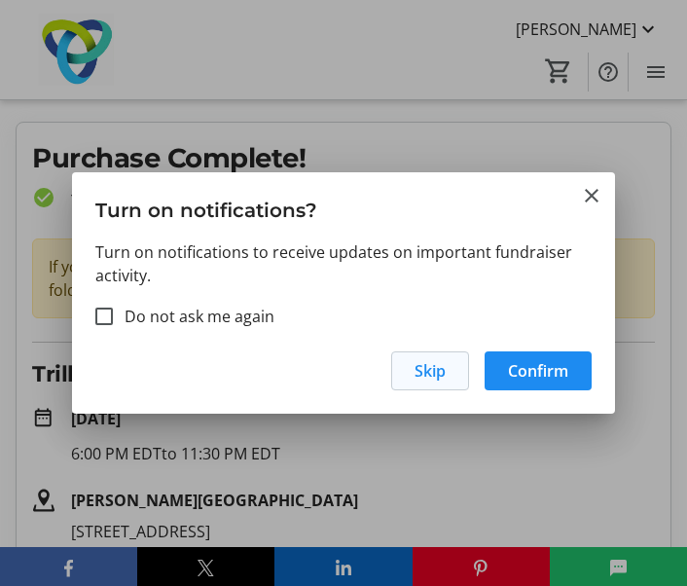
click at [436, 372] on span "Skip" at bounding box center [429, 370] width 31 height 23
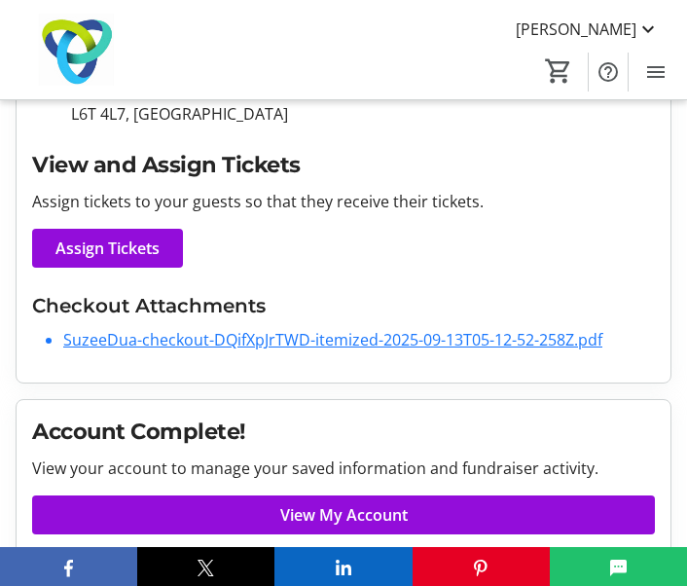
scroll to position [460, 0]
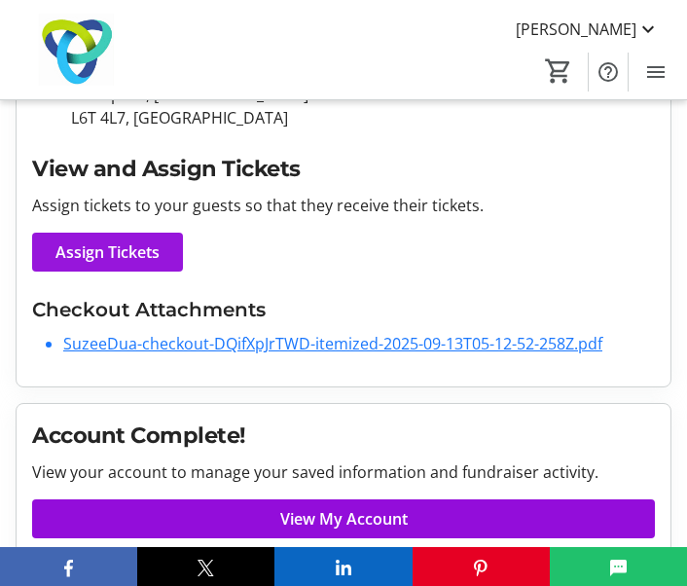
click at [138, 252] on span "Assign Tickets" at bounding box center [107, 251] width 104 height 23
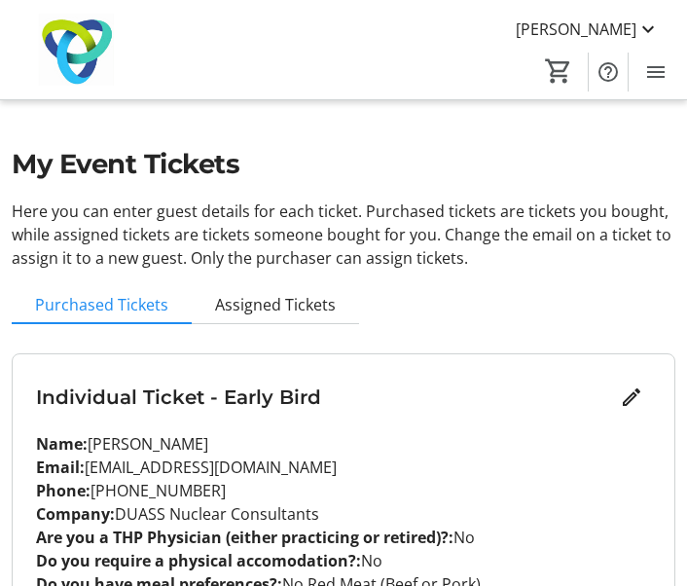
scroll to position [4, 0]
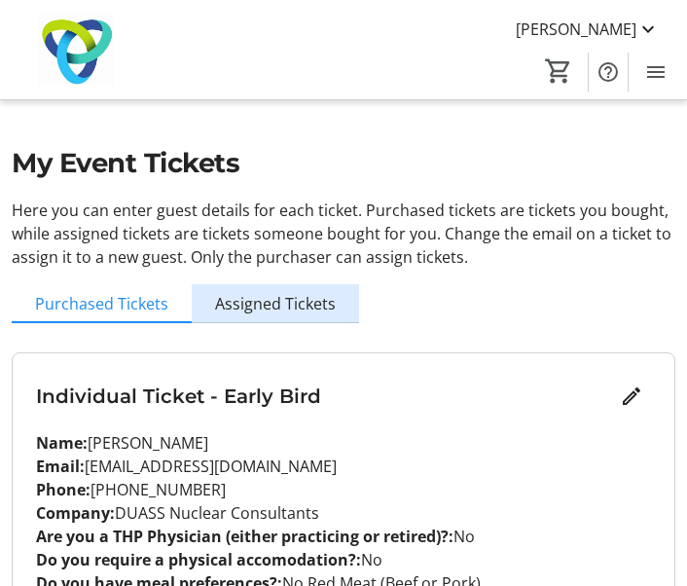
click at [317, 306] on span "Assigned Tickets" at bounding box center [275, 304] width 121 height 16
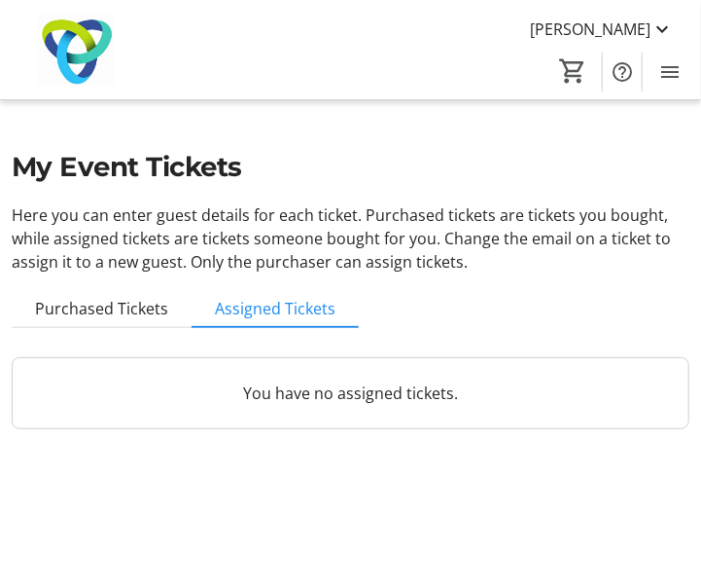
click at [650, 401] on p "You have no assigned tickets." at bounding box center [350, 392] width 629 height 23
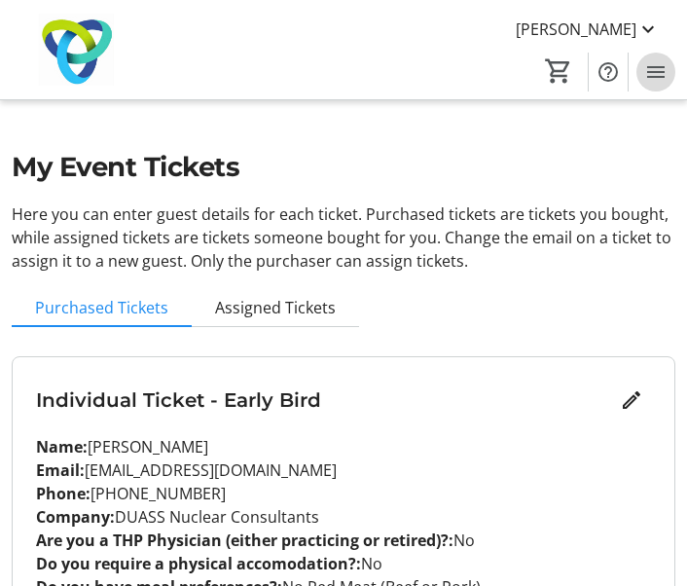
click at [657, 74] on mat-icon "Menu" at bounding box center [655, 71] width 23 height 23
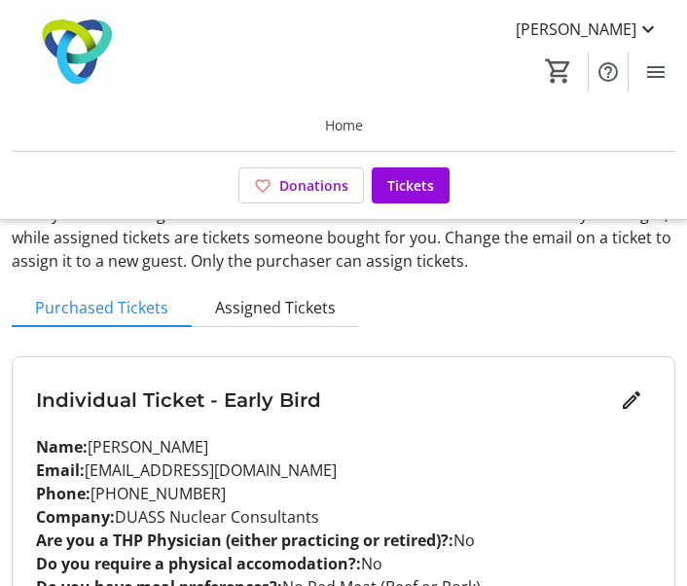
click at [600, 351] on div "Individual Ticket - Early Bird Name: [PERSON_NAME] Email: [EMAIL_ADDRESS][DOMAI…" at bounding box center [343, 528] width 663 height 391
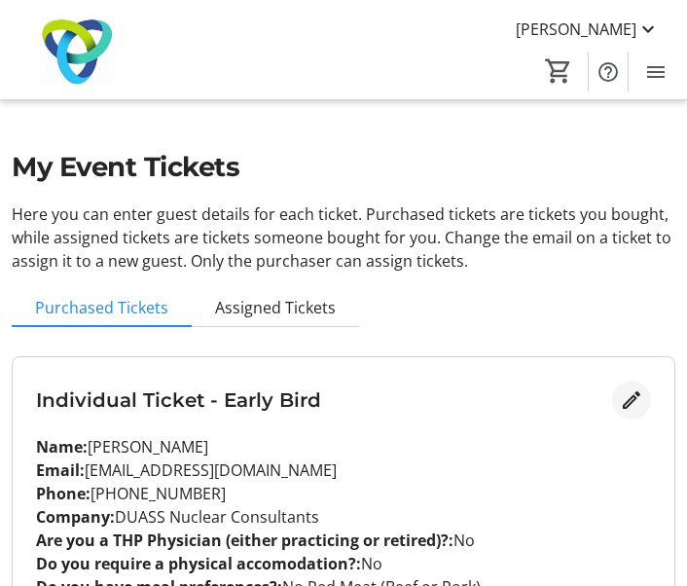
click at [629, 403] on mat-icon "Edit" at bounding box center [631, 399] width 23 height 23
